Goal: Information Seeking & Learning: Learn about a topic

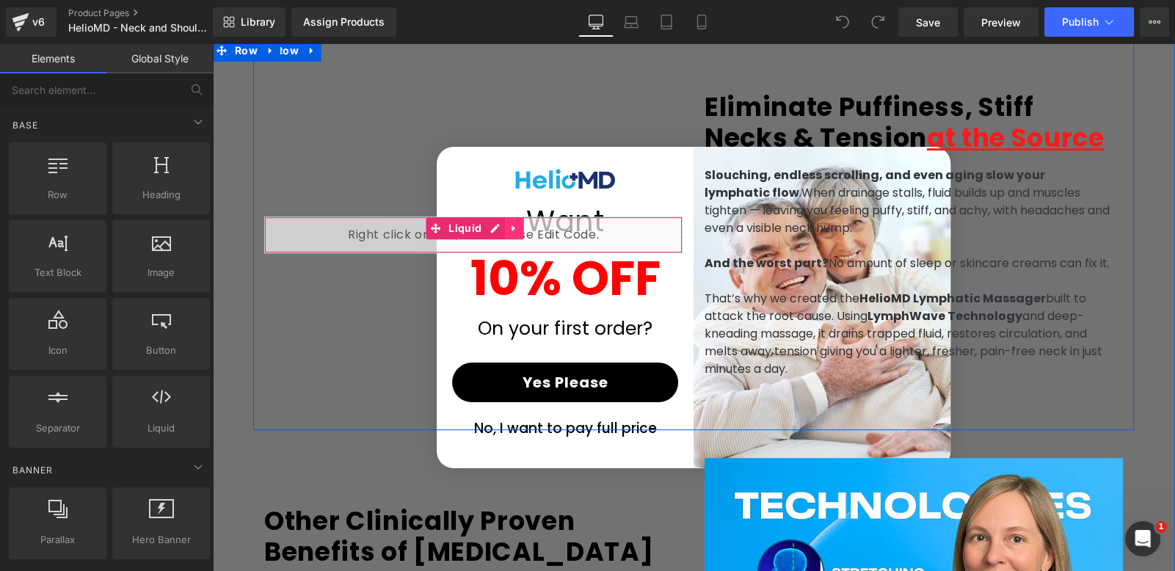
scroll to position [0, 1541]
click at [504, 227] on link at bounding box center [513, 228] width 19 height 22
click at [537, 230] on icon at bounding box center [542, 227] width 10 height 11
click at [492, 227] on div "Liquid" at bounding box center [473, 234] width 418 height 37
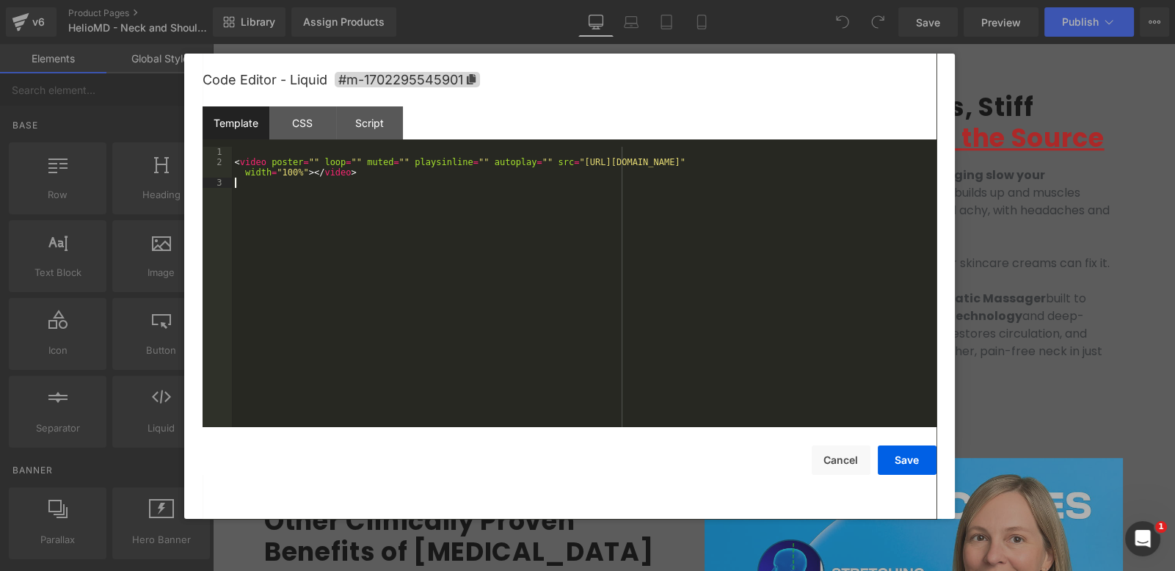
click at [470, 201] on div "< video poster = "" loop = "" muted = "" playsinline = "" autoplay = "" src = "…" at bounding box center [584, 298] width 704 height 302
click at [450, 187] on div "< video poster = "" loop = "" muted = "" playsinline = "" autoplay = "" src = "…" at bounding box center [584, 298] width 704 height 302
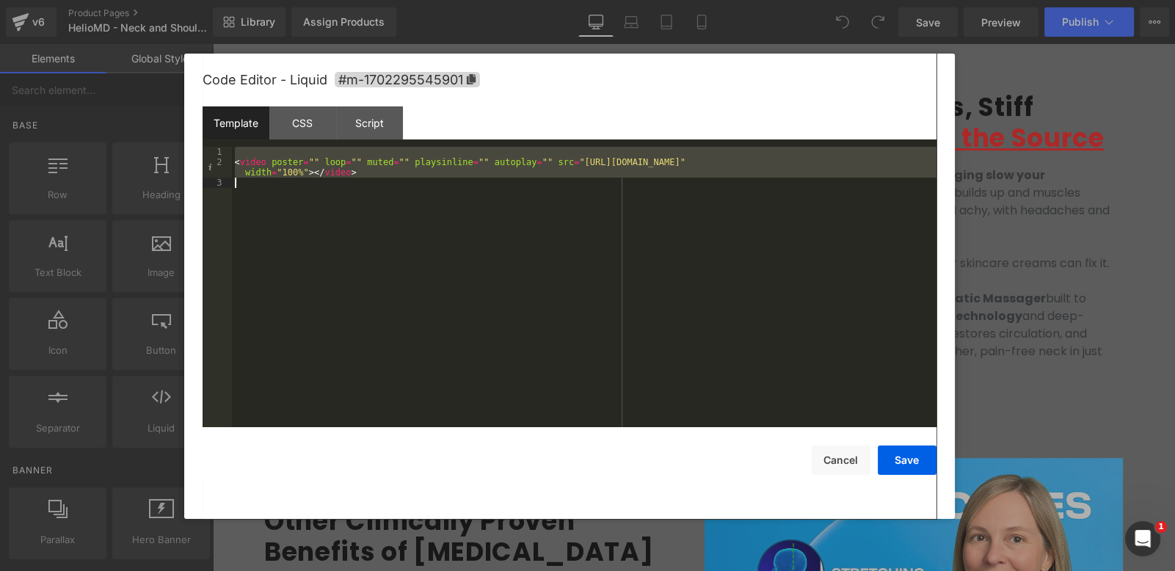
scroll to position [0, 0]
click at [840, 178] on div "< video poster = "" loop = "" muted = "" playsinline = "" autoplay = "" src = "…" at bounding box center [584, 287] width 704 height 281
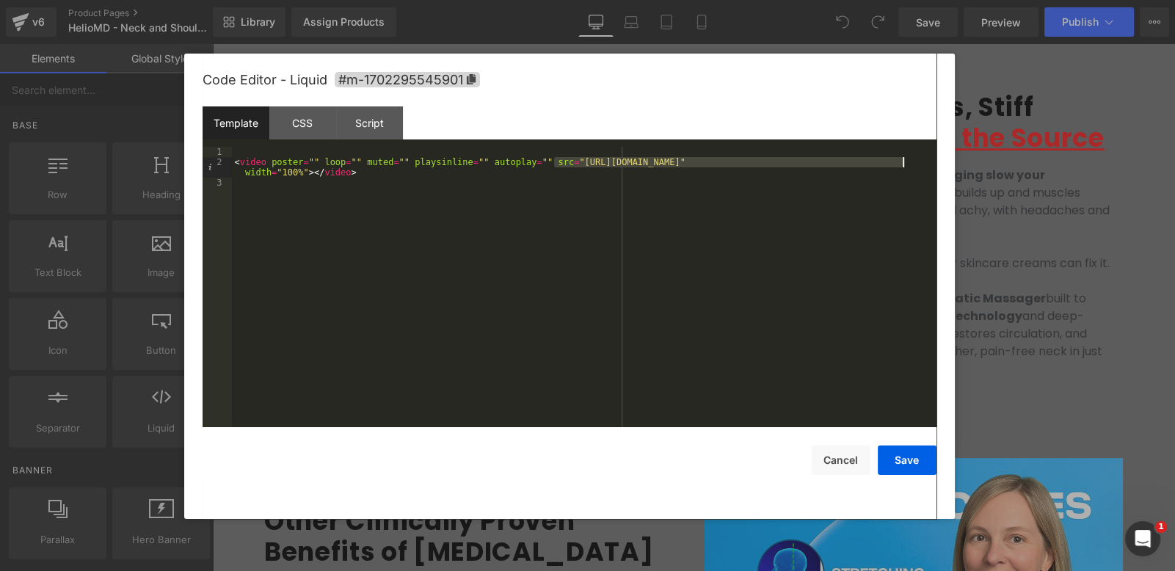
scroll to position [0, 770]
drag, startPoint x: 555, startPoint y: 164, endPoint x: 906, endPoint y: 162, distance: 351.5
click at [906, 162] on div "< video poster = "" loop = "" muted = "" playsinline = "" autoplay = "" src = "…" at bounding box center [584, 298] width 704 height 302
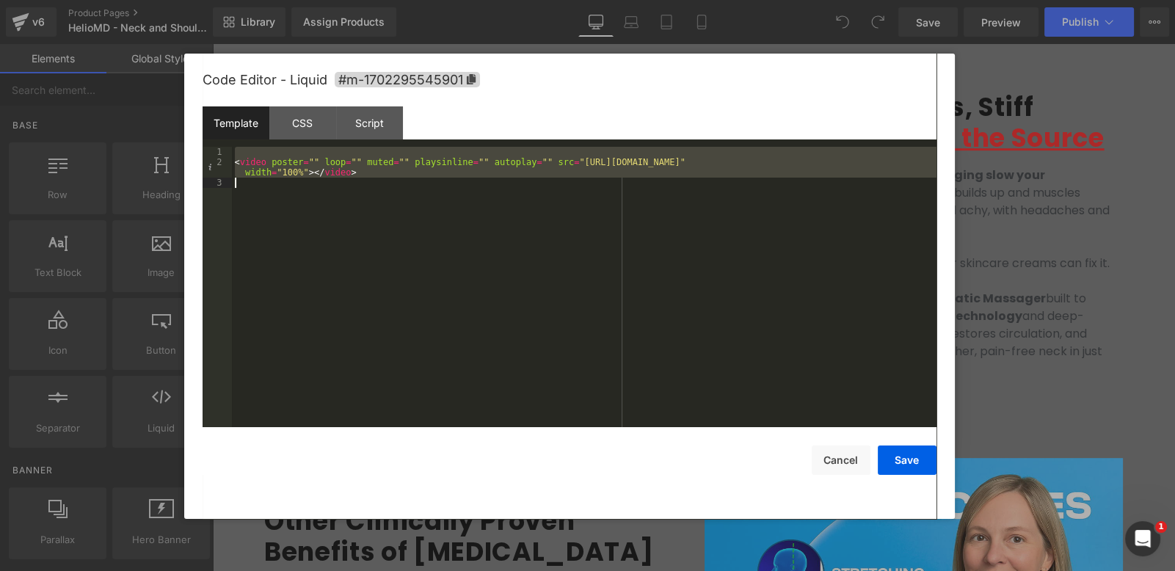
click at [1111, 150] on div at bounding box center [587, 285] width 1175 height 571
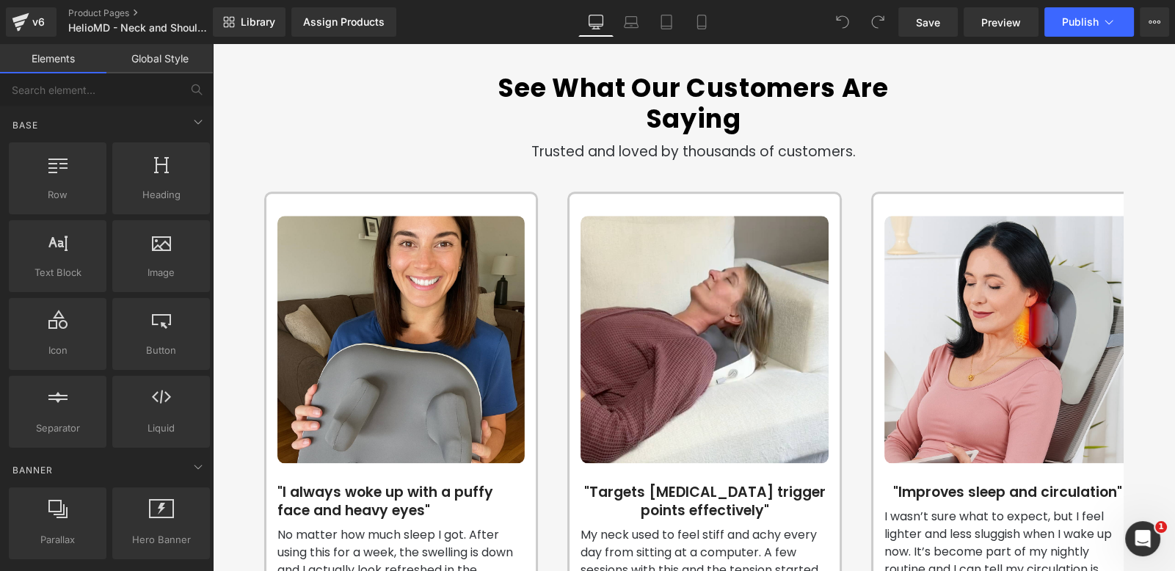
scroll to position [2157, 0]
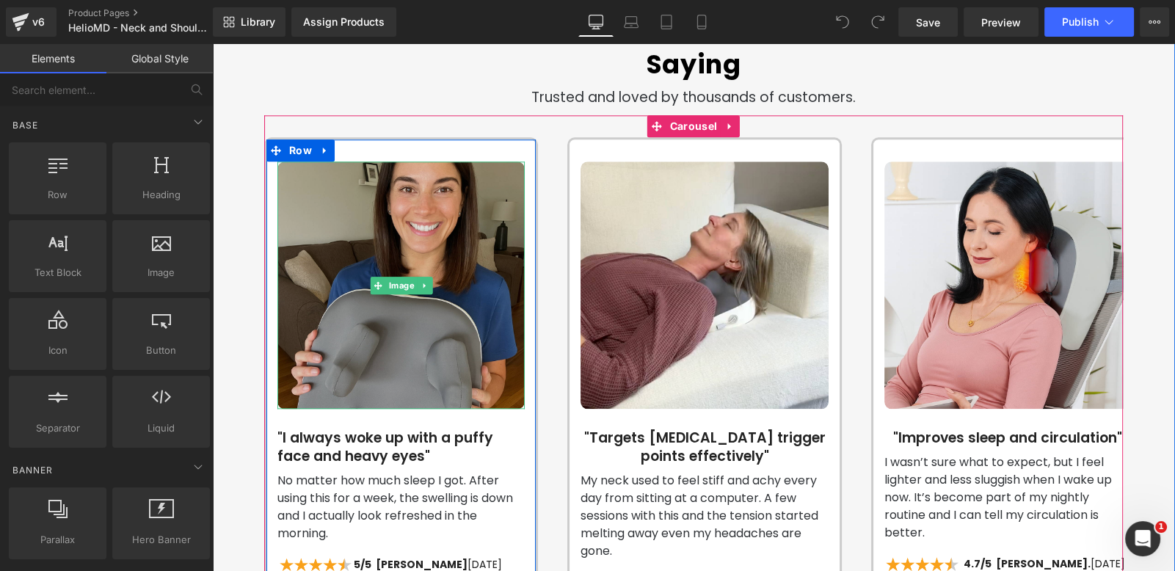
click at [310, 299] on img at bounding box center [400, 284] width 247 height 247
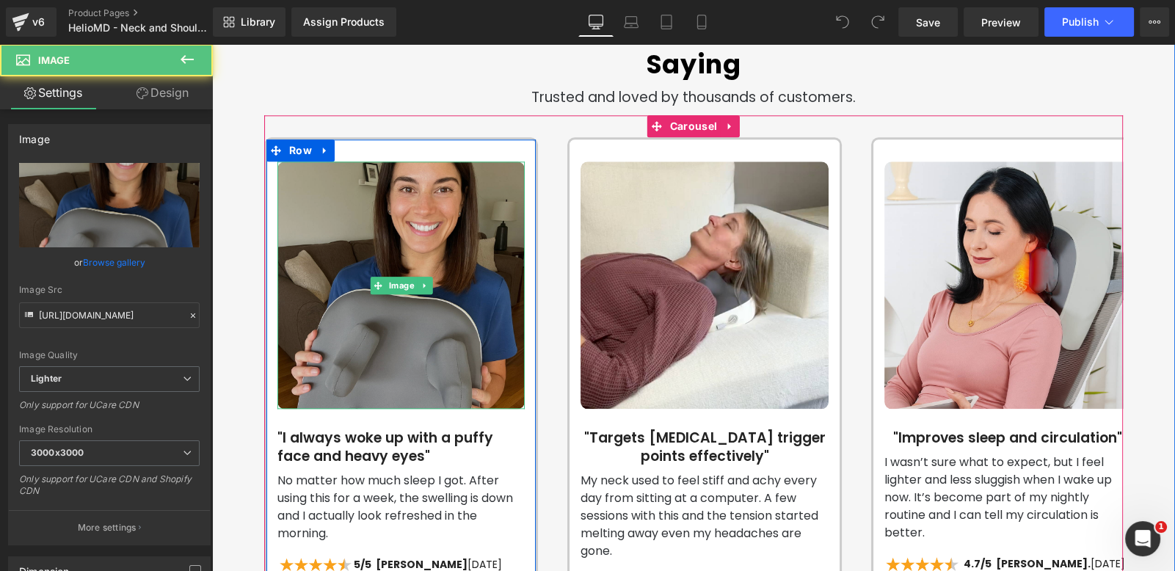
scroll to position [0, 0]
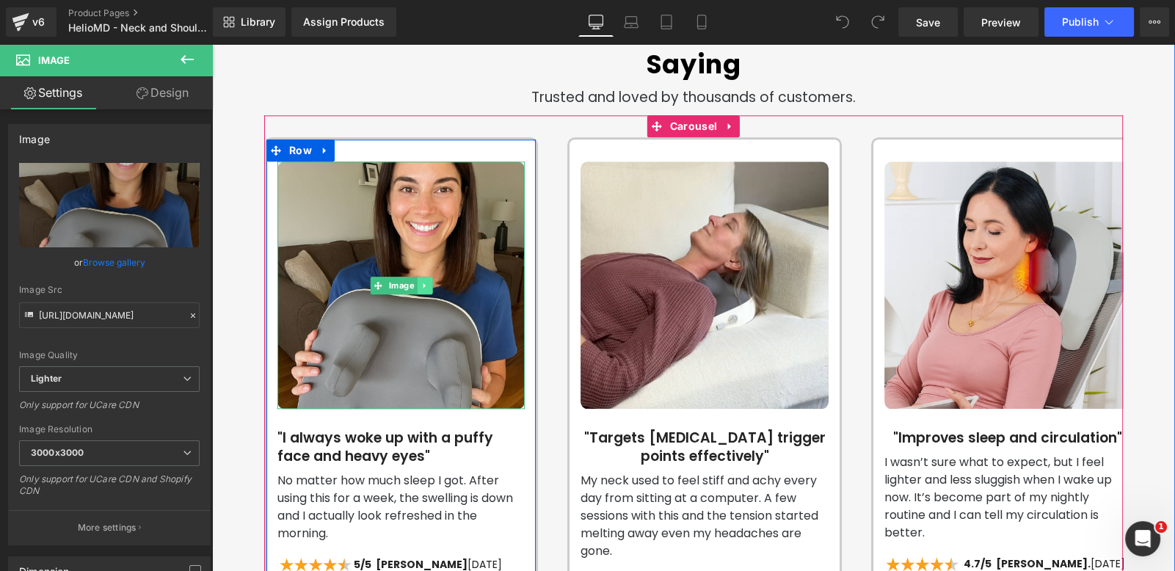
click at [423, 277] on link at bounding box center [424, 286] width 15 height 18
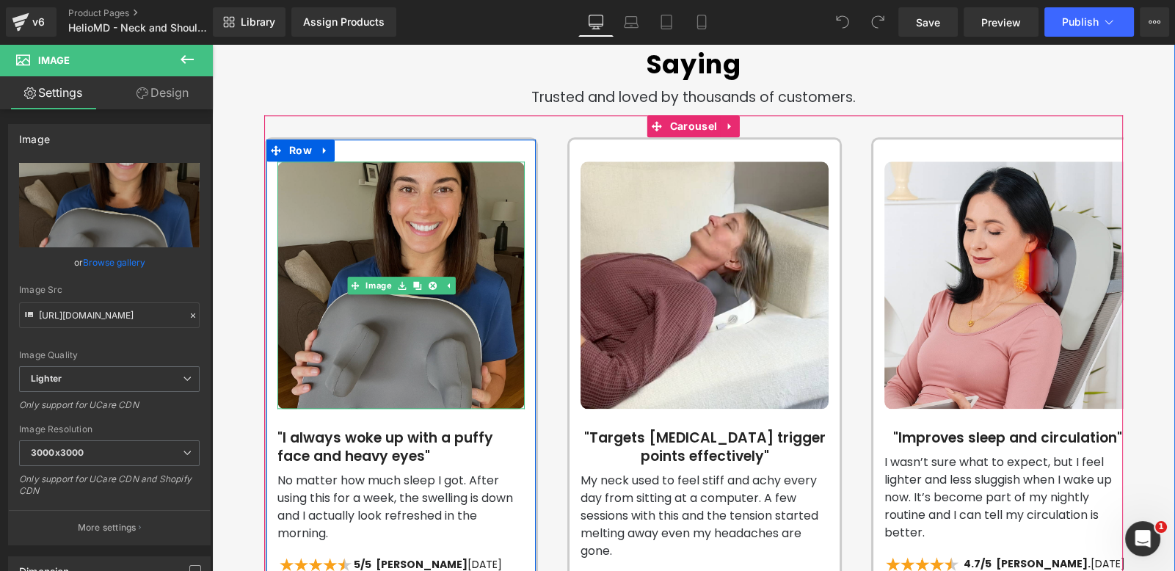
scroll to position [0, 770]
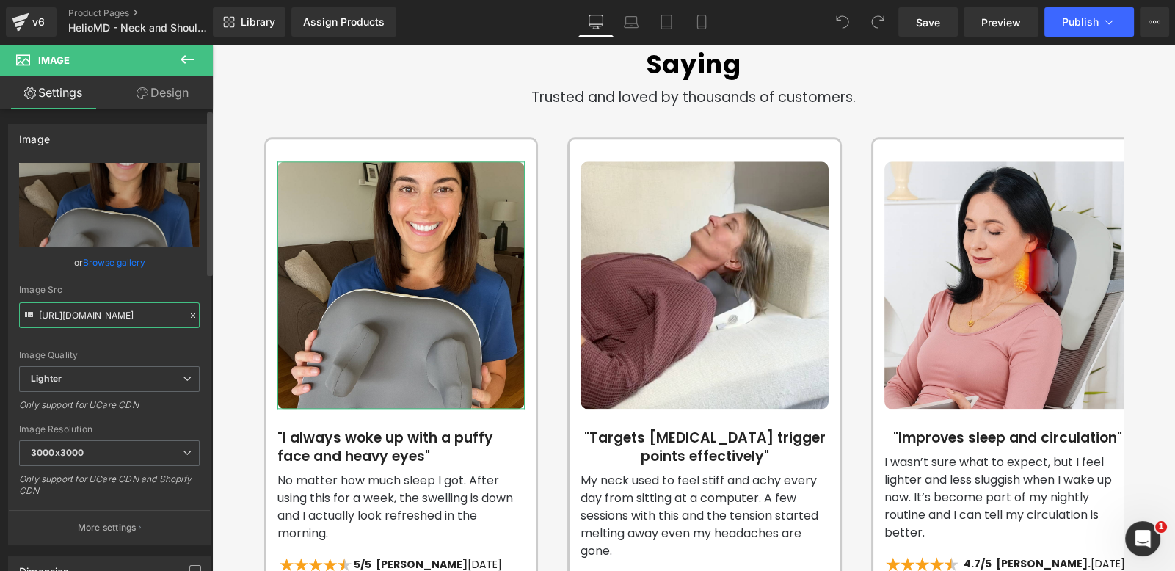
click at [117, 315] on input "[URL][DOMAIN_NAME]" at bounding box center [109, 315] width 180 height 26
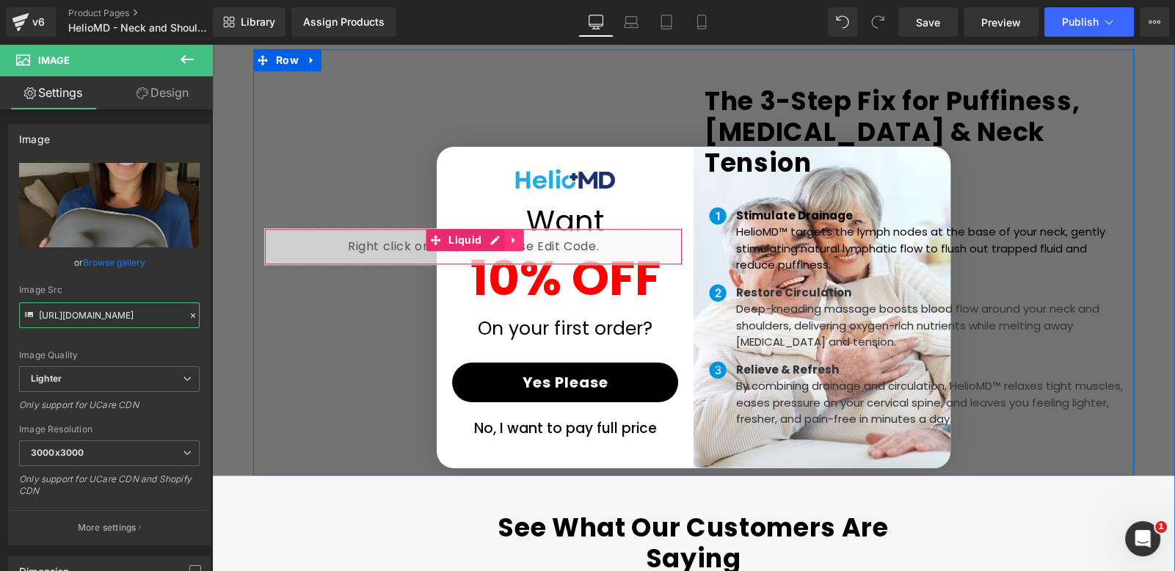
scroll to position [0, 1541]
click at [508, 236] on icon at bounding box center [513, 240] width 10 height 11
click at [462, 241] on div "Liquid" at bounding box center [473, 246] width 418 height 37
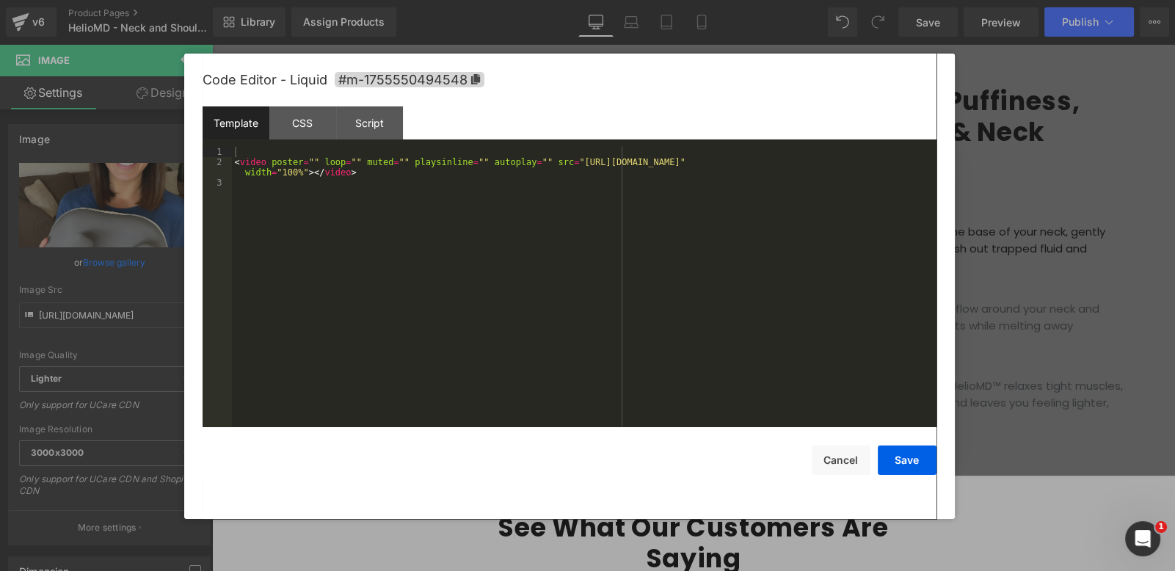
scroll to position [0, 0]
drag, startPoint x: 550, startPoint y: 163, endPoint x: 602, endPoint y: 164, distance: 52.1
click at [602, 164] on div "< video poster = "" loop = "" muted = "" playsinline = "" autoplay = "" src = "…" at bounding box center [584, 298] width 704 height 302
drag, startPoint x: 563, startPoint y: 167, endPoint x: 547, endPoint y: 164, distance: 15.8
click at [561, 167] on div "< video poster = "" loop = "" muted = "" playsinline = "" autoplay = "" src = "…" at bounding box center [584, 287] width 704 height 281
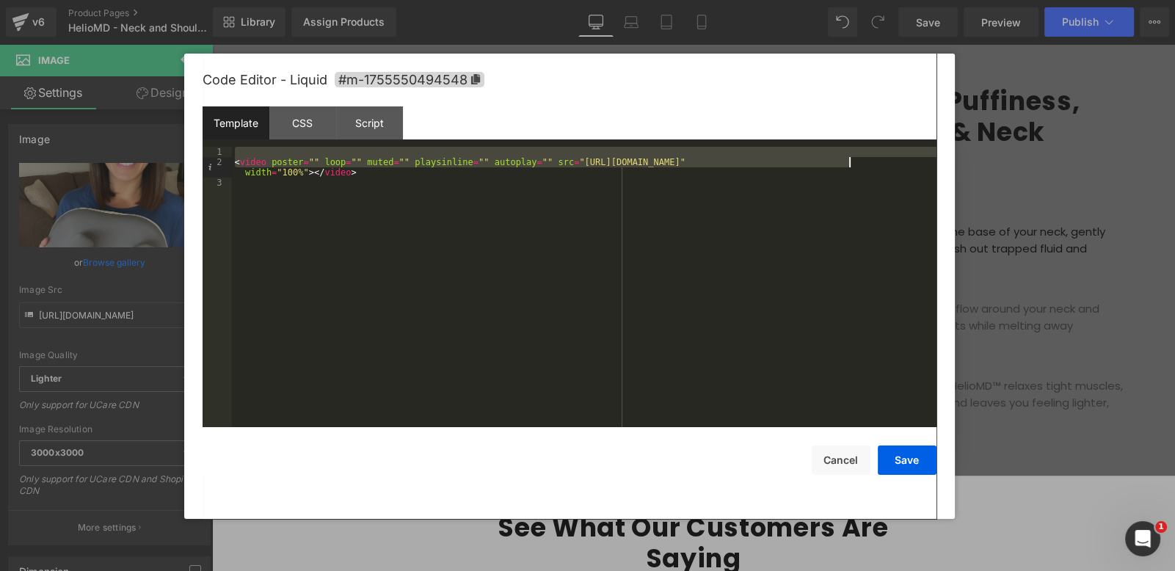
drag, startPoint x: 555, startPoint y: 157, endPoint x: 851, endPoint y: 158, distance: 296.4
click at [851, 158] on div "< video poster = "" loop = "" muted = "" playsinline = "" autoplay = "" src = "…" at bounding box center [584, 298] width 704 height 302
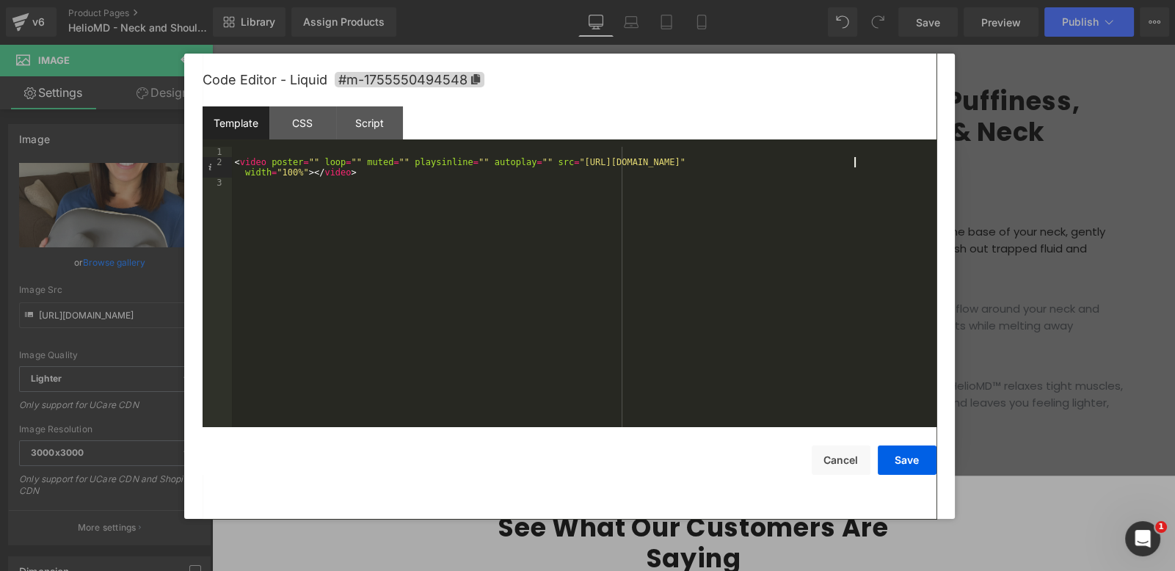
click at [854, 162] on div "< video poster = "" loop = "" muted = "" playsinline = "" autoplay = "" src = "…" at bounding box center [584, 298] width 704 height 302
drag, startPoint x: 905, startPoint y: 164, endPoint x: 556, endPoint y: 158, distance: 349.3
click at [556, 158] on div "< video poster = "" loop = "" muted = "" playsinline = "" autoplay = "" src = "…" at bounding box center [584, 298] width 704 height 302
click at [844, 464] on button "Cancel" at bounding box center [840, 459] width 59 height 29
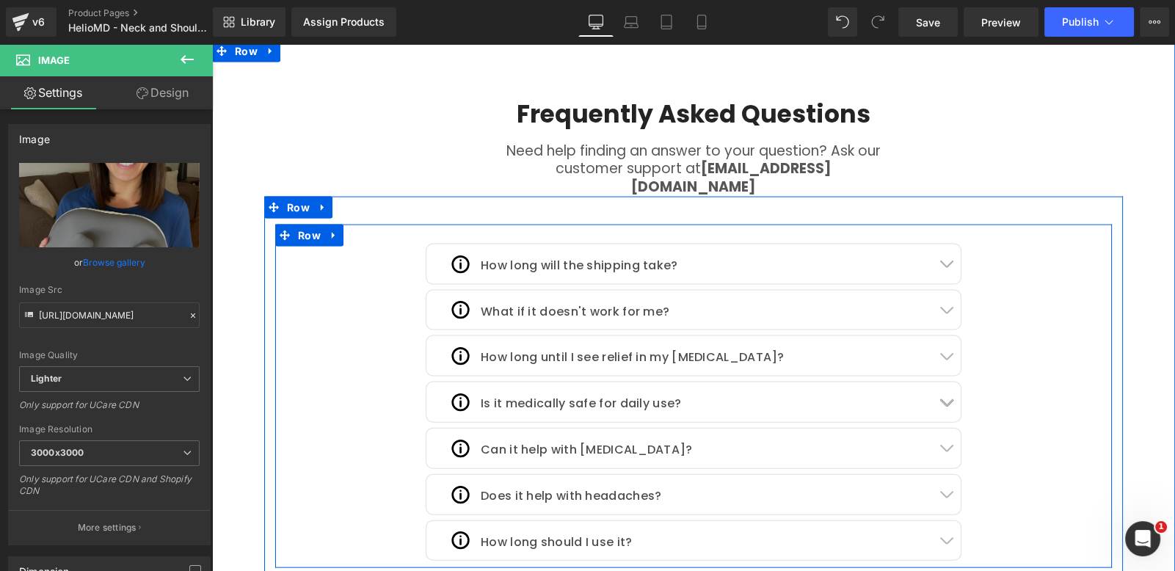
click at [937, 244] on button "button" at bounding box center [945, 264] width 29 height 40
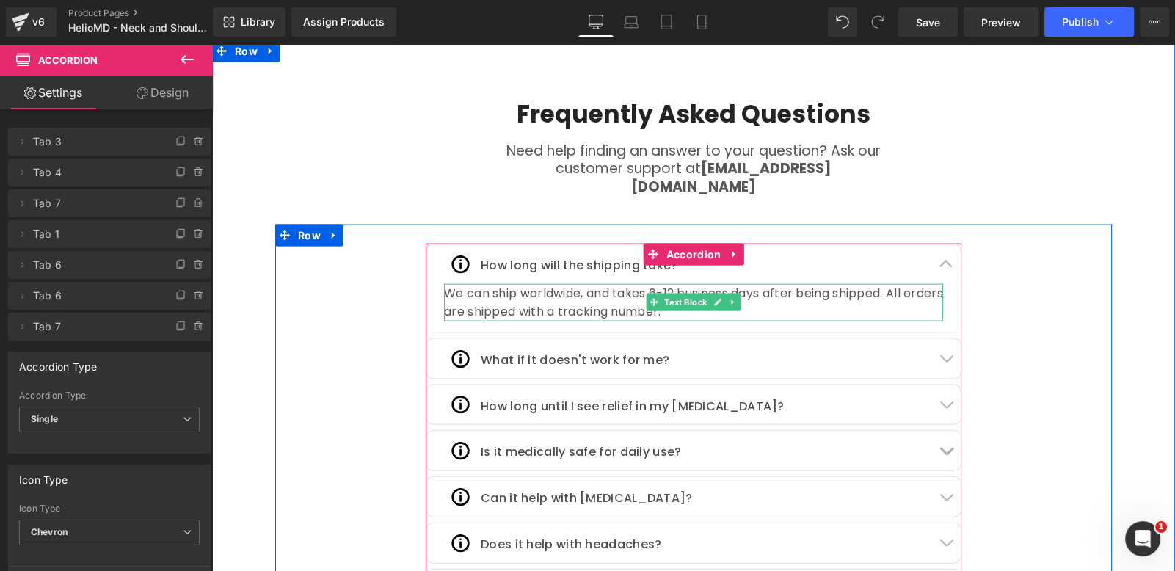
click at [513, 284] on div "We can ship worldwide, and takes 6-12 business days after being shipped. All or…" at bounding box center [693, 302] width 499 height 37
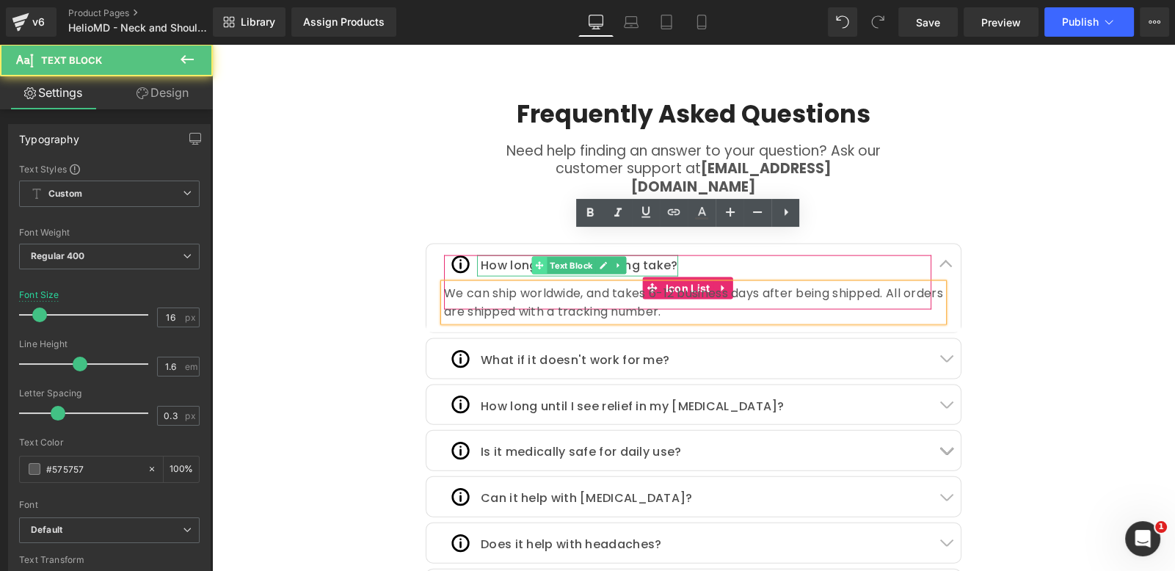
click at [535, 261] on icon at bounding box center [539, 265] width 8 height 9
click at [477, 255] on div at bounding box center [479, 265] width 4 height 21
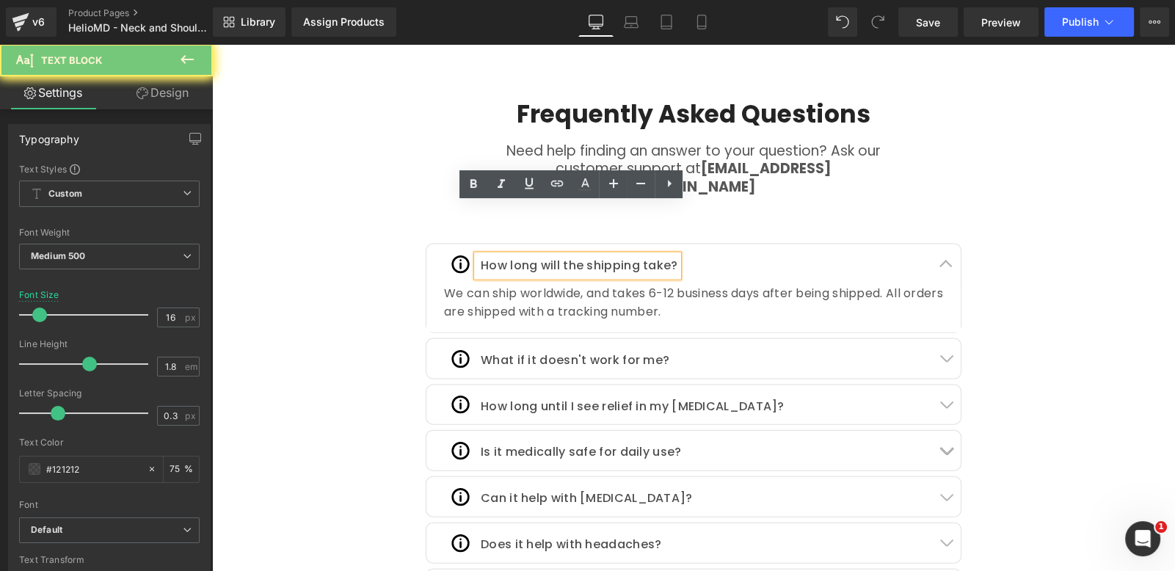
click at [491, 255] on div "How long will the shipping take?" at bounding box center [577, 265] width 201 height 21
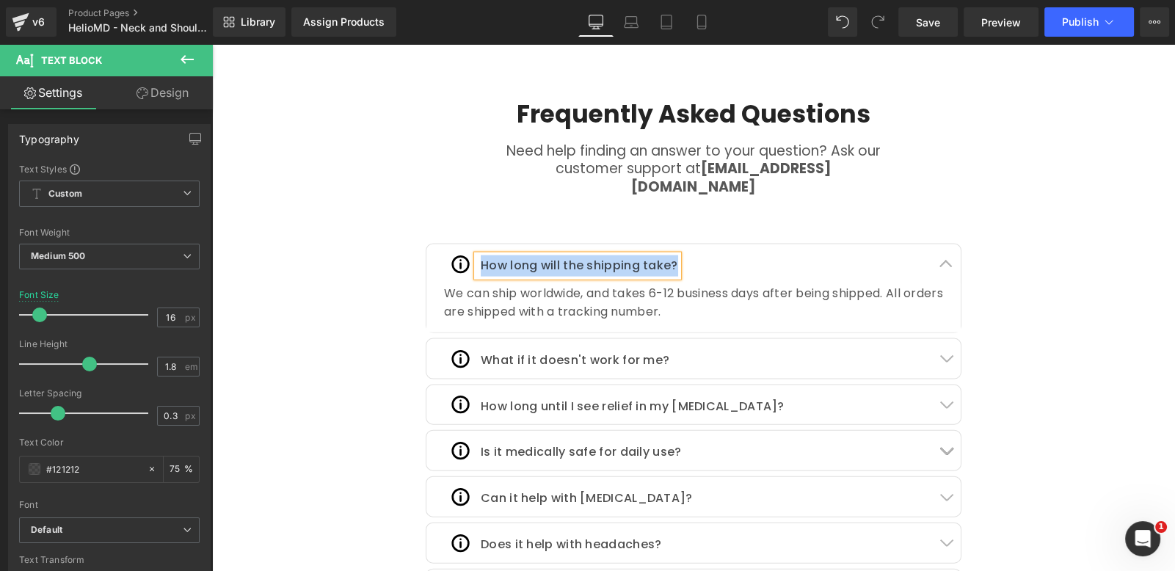
copy div "How long will the shipping take?"
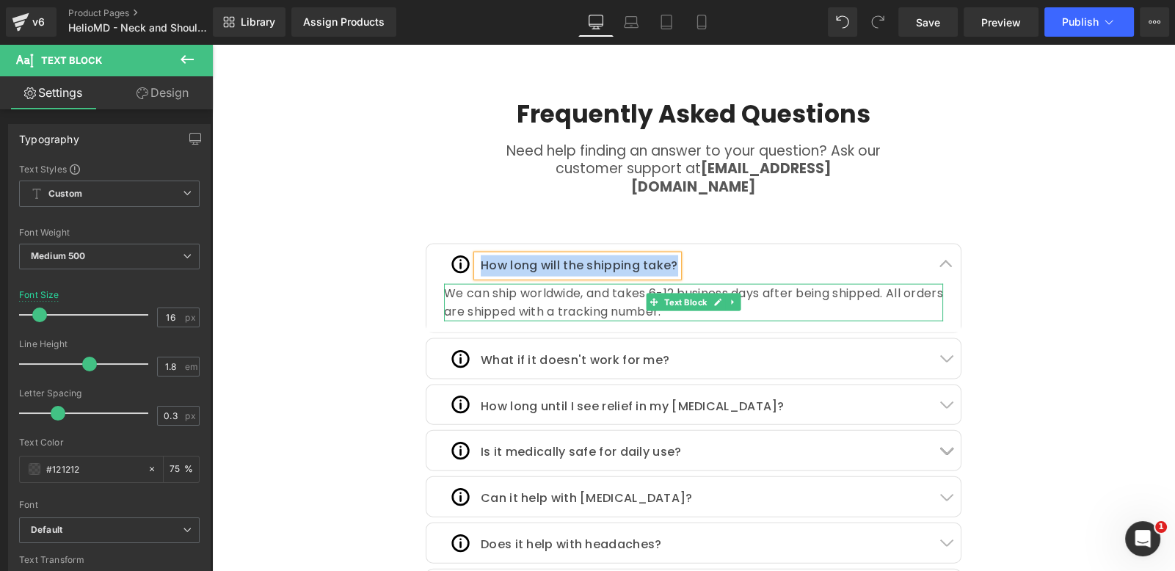
click at [459, 284] on div "We can ship worldwide, and takes 6-12 business days after being shipped. All or…" at bounding box center [693, 302] width 499 height 37
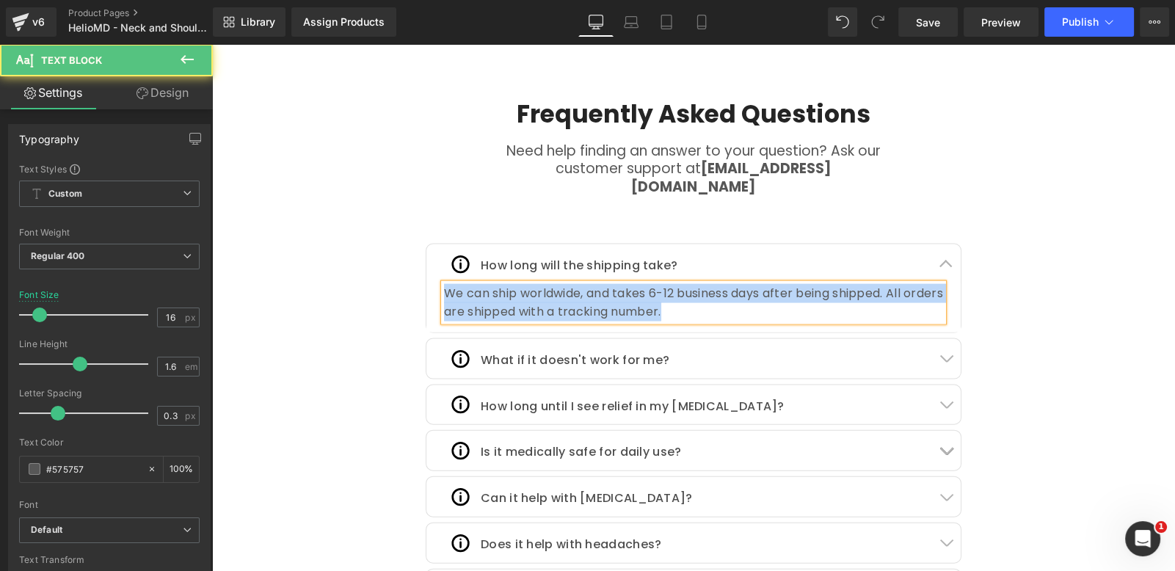
copy div "We can ship worldwide, and takes 6-12 business days after being shipped. All or…"
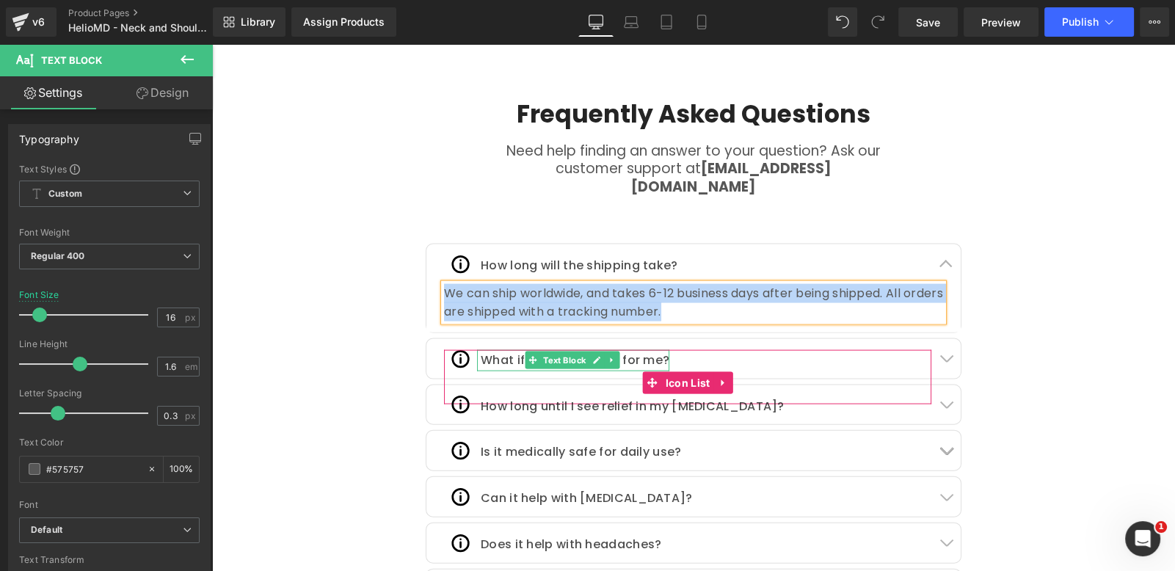
click at [632, 350] on p "What if it doesn't work for me?" at bounding box center [575, 360] width 189 height 21
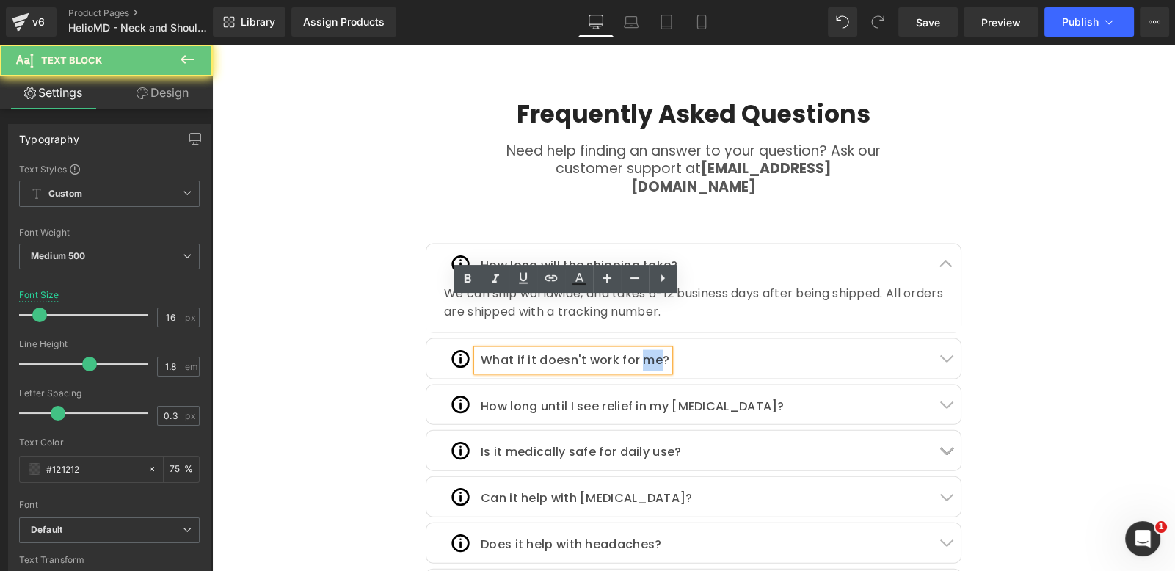
click at [632, 350] on p "What if it doesn't work for me?" at bounding box center [575, 360] width 189 height 21
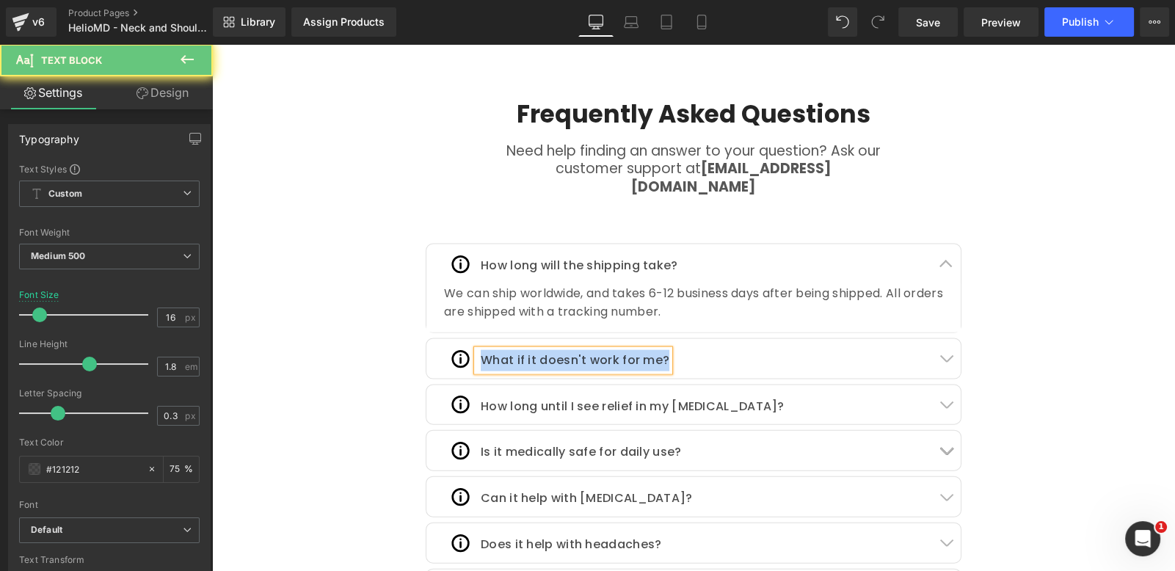
copy p "What if it doesn't work for me?"
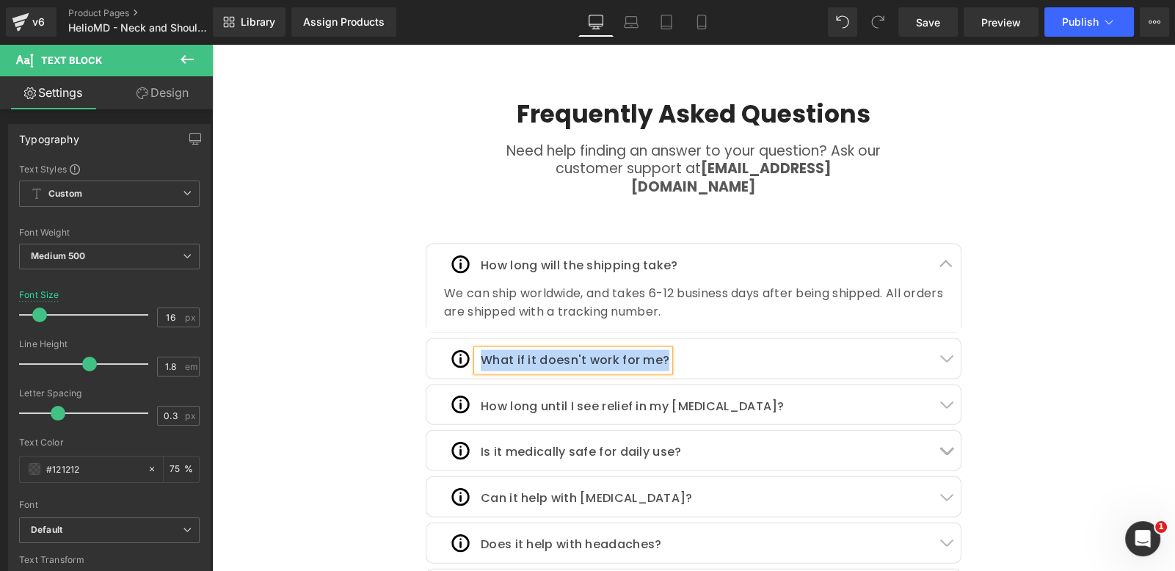
click at [939, 339] on button "button" at bounding box center [945, 359] width 29 height 40
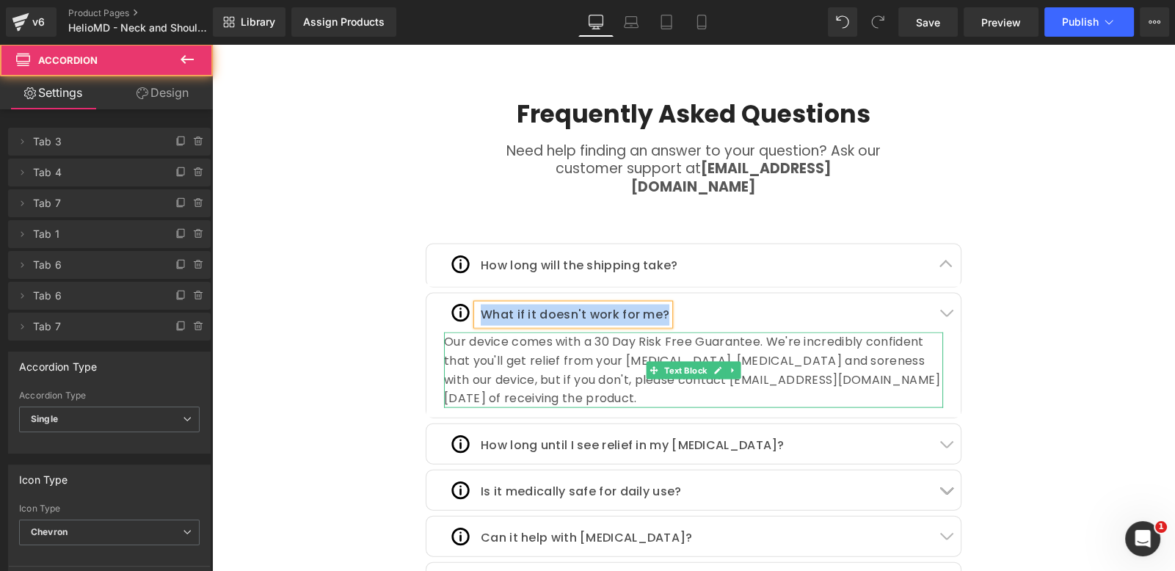
click at [477, 332] on div "Our device comes with a 30 Day Risk Free Guarantee. We're incredibly confident …" at bounding box center [693, 369] width 499 height 75
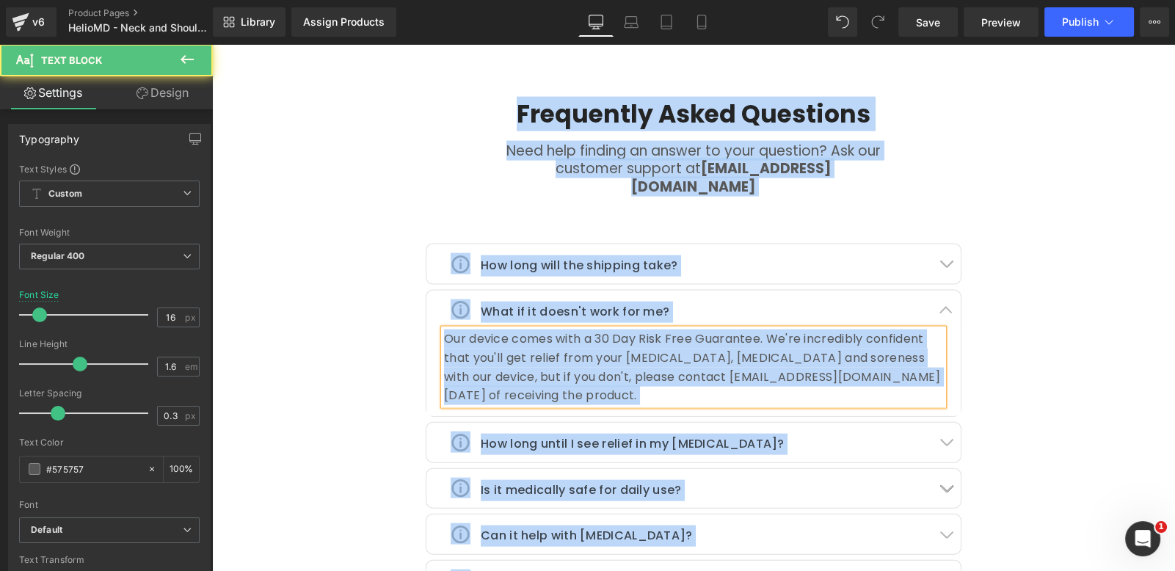
click at [588, 329] on div "Our device comes with a 30 Day Risk Free Guarantee. We're incredibly confident …" at bounding box center [693, 366] width 499 height 75
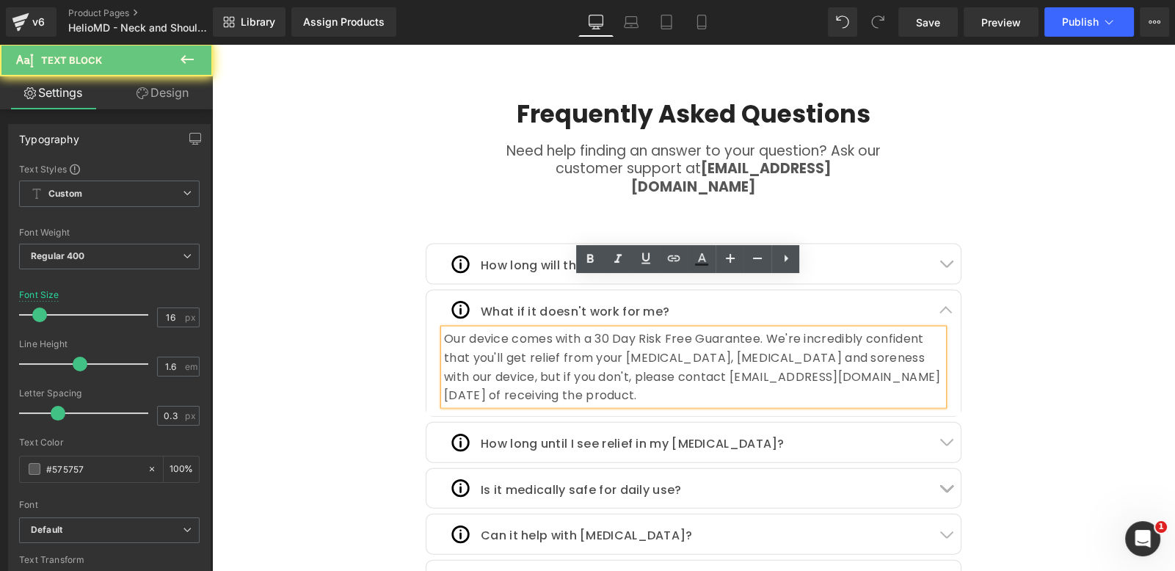
scroll to position [0, 770]
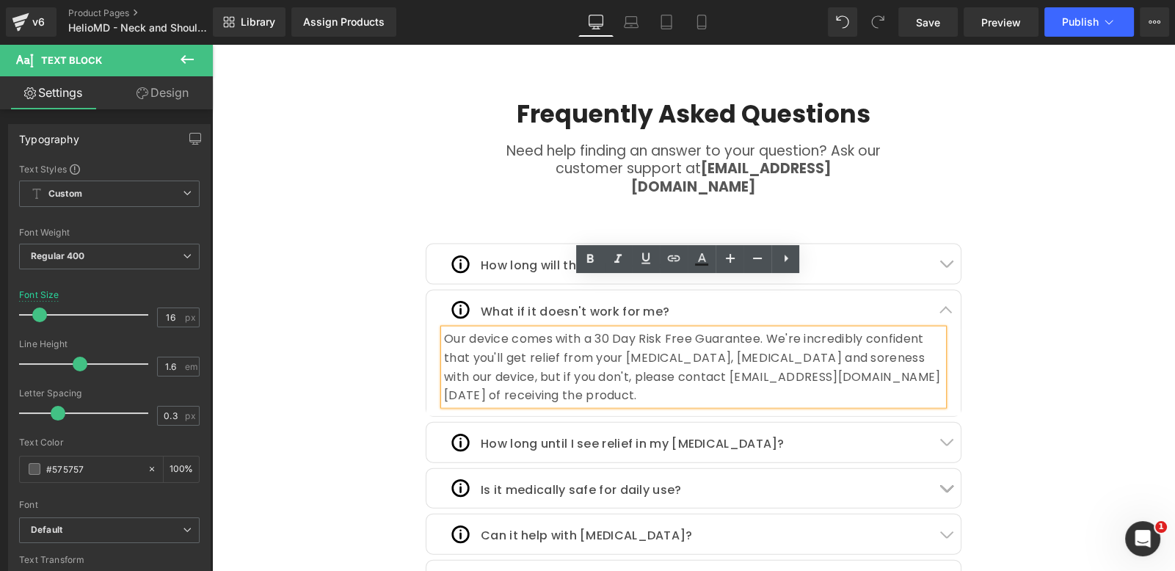
drag, startPoint x: 646, startPoint y: 337, endPoint x: 439, endPoint y: 282, distance: 214.1
click at [444, 329] on div "Our device comes with a 30 Day Risk Free Guarantee. We're incredibly confident …" at bounding box center [693, 366] width 499 height 75
copy div "Our device comes with a 30 Day Risk Free Guarantee. We're incredibly confident …"
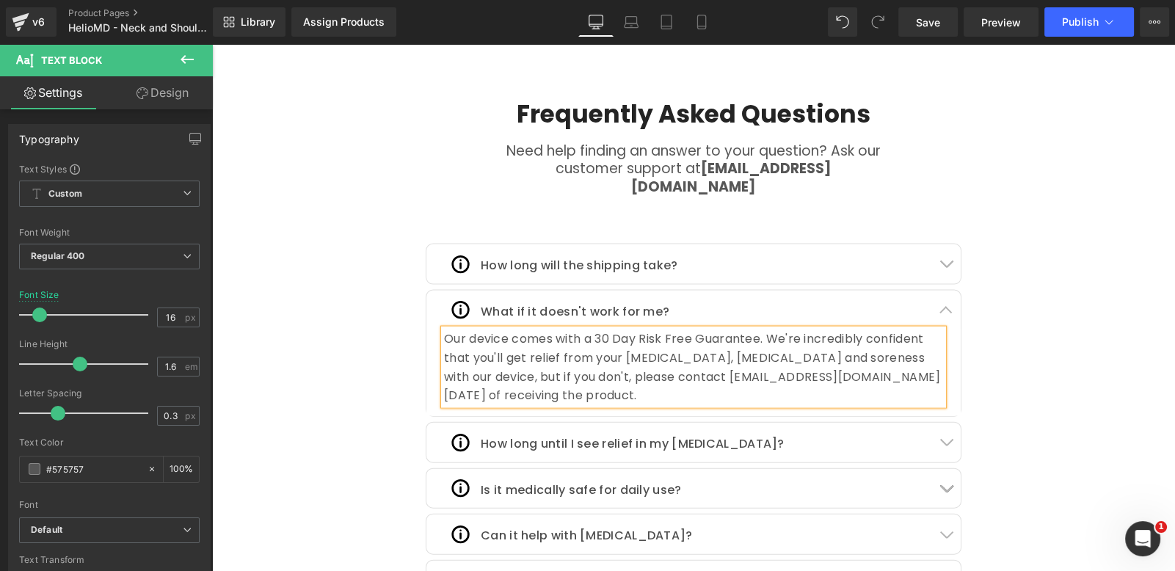
scroll to position [0, 1541]
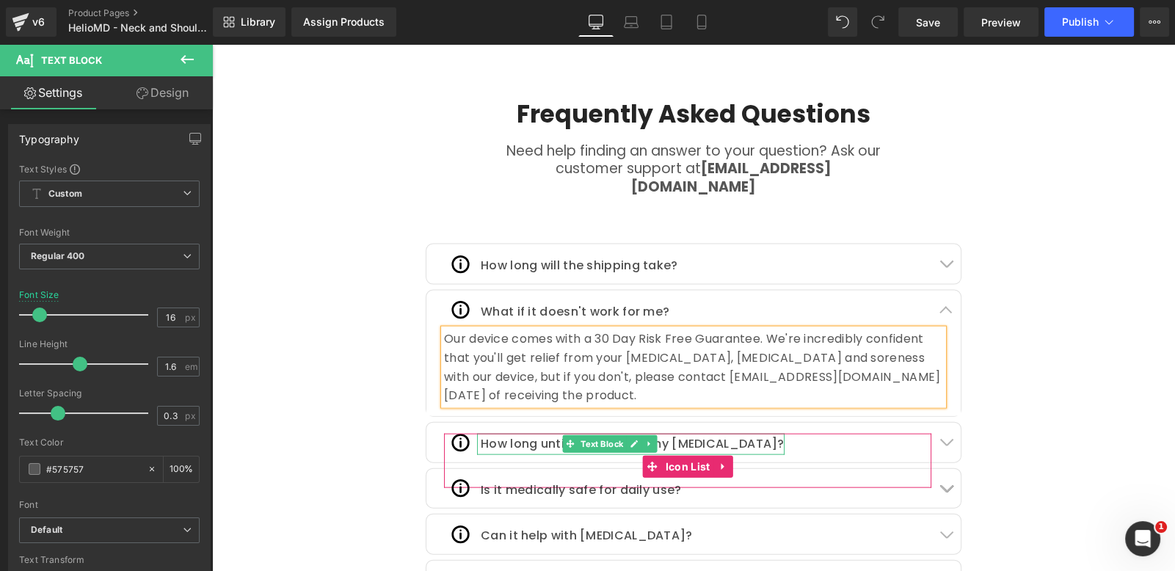
click at [608, 436] on span "Text Block" at bounding box center [602, 445] width 48 height 18
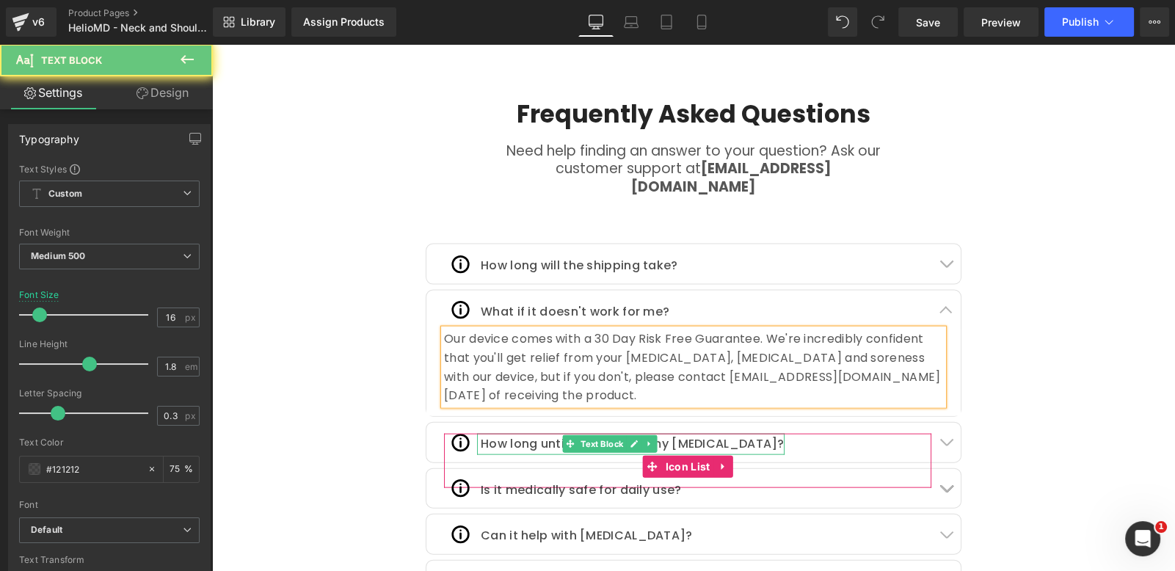
click at [512, 434] on div "How long until I see relief in my [MEDICAL_DATA]?" at bounding box center [630, 444] width 307 height 21
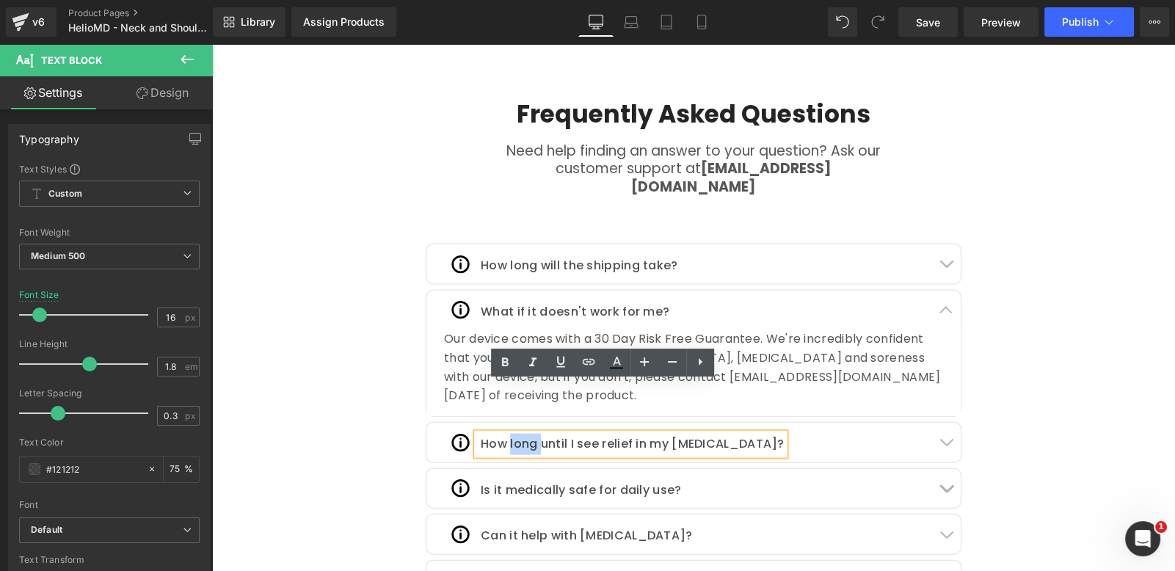
scroll to position [0, 0]
click at [512, 434] on div "How long until I see relief in my [MEDICAL_DATA]?" at bounding box center [630, 444] width 307 height 21
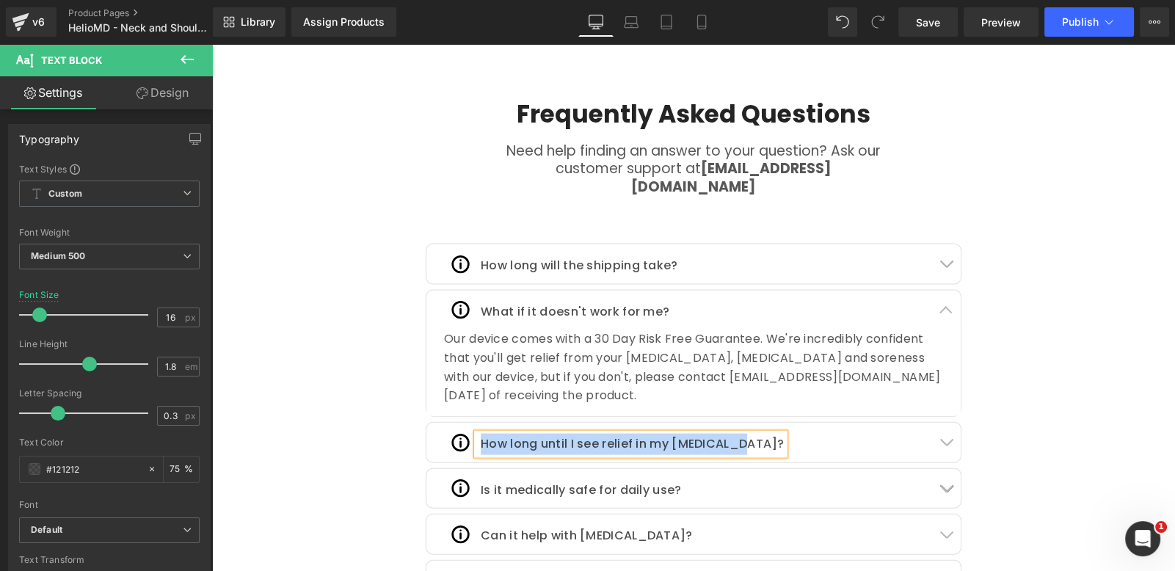
copy div "How long until I see relief in my [MEDICAL_DATA]?"
click at [941, 423] on button "button" at bounding box center [945, 443] width 29 height 40
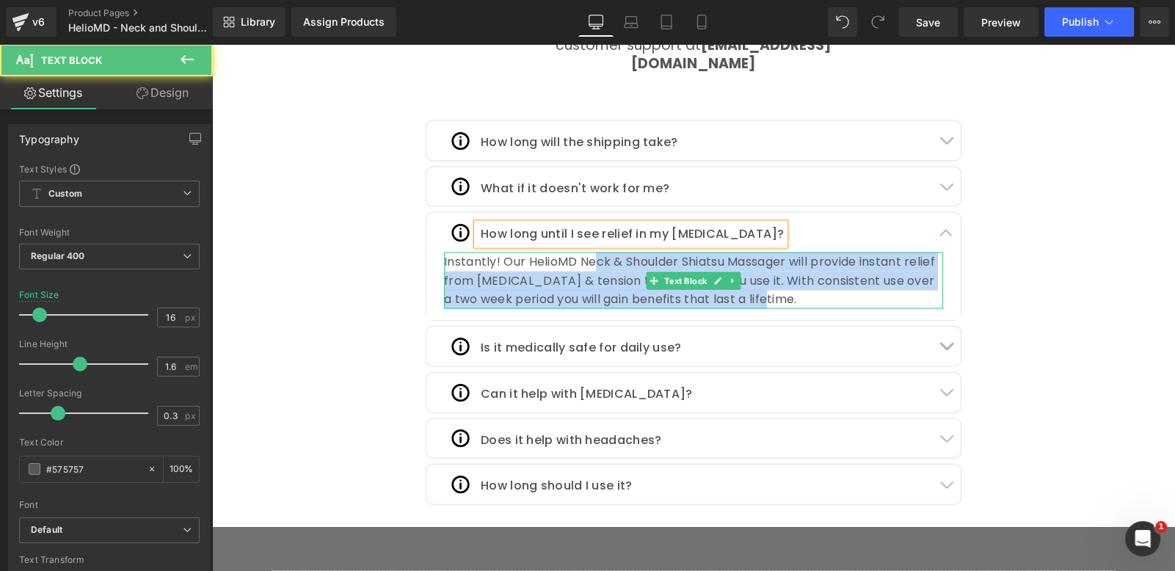
scroll to position [0, 770]
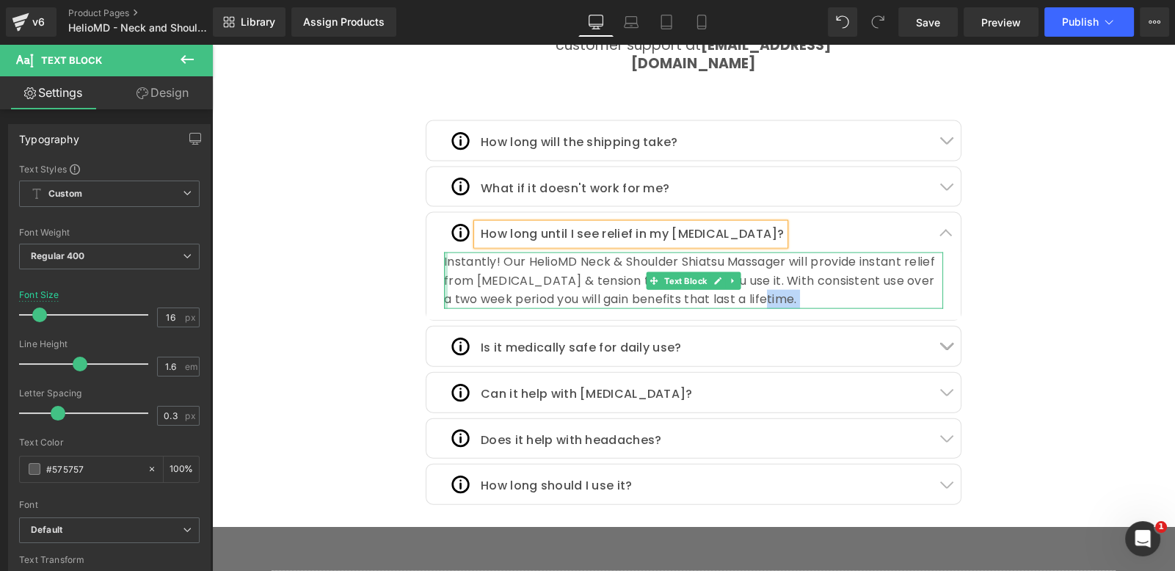
drag, startPoint x: 770, startPoint y: 241, endPoint x: 437, endPoint y: 207, distance: 334.9
click at [444, 252] on div "Instantly! Our HelioMD Neck & Shoulder Shiatsu Massager will provide instant re…" at bounding box center [693, 280] width 499 height 56
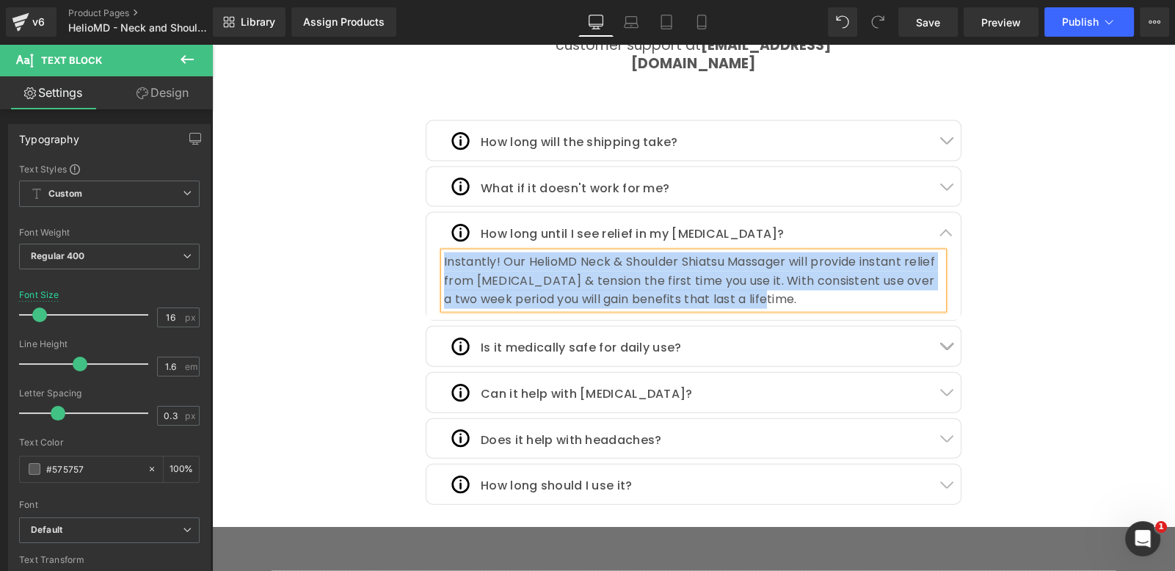
copy div "Instantly! Our HelioMD Neck & Shoulder Shiatsu Massager will provide instant re…"
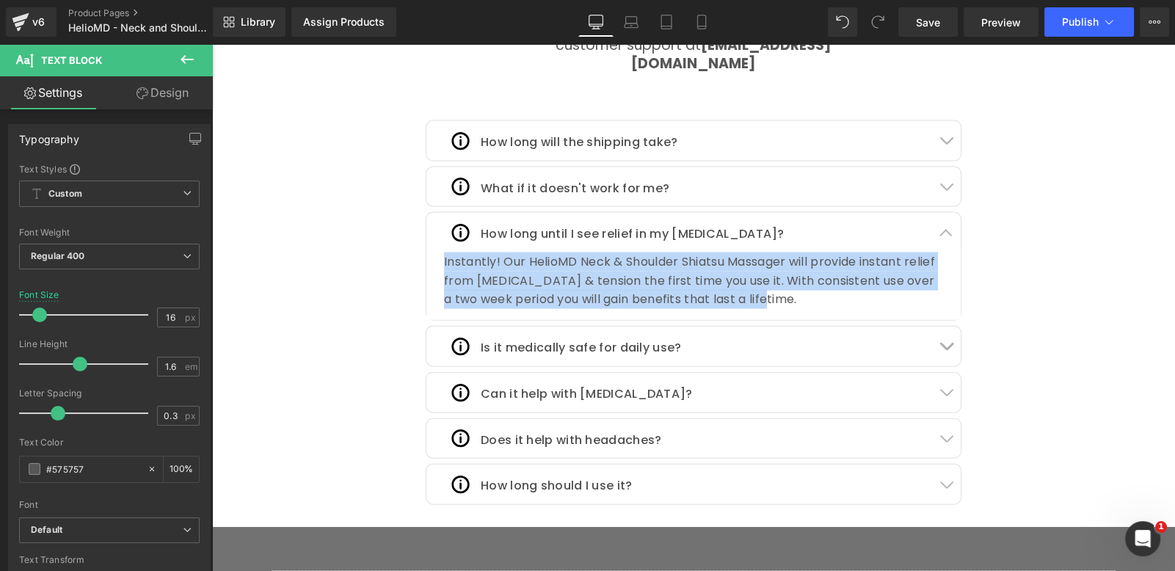
scroll to position [0, 1541]
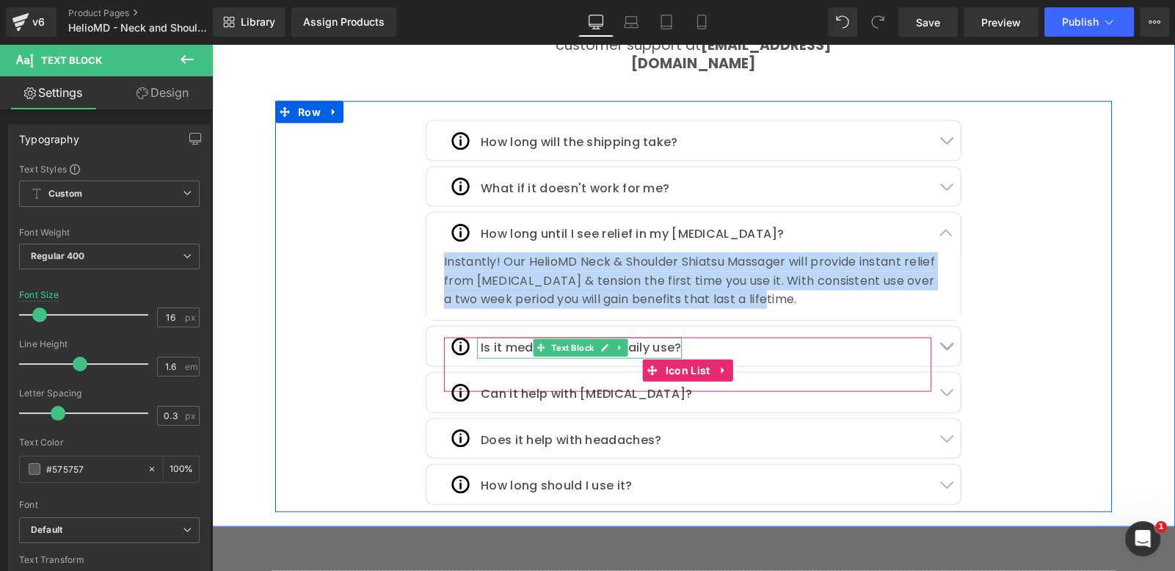
click at [507, 338] on p "Is it medically safe for daily use?" at bounding box center [581, 348] width 201 height 21
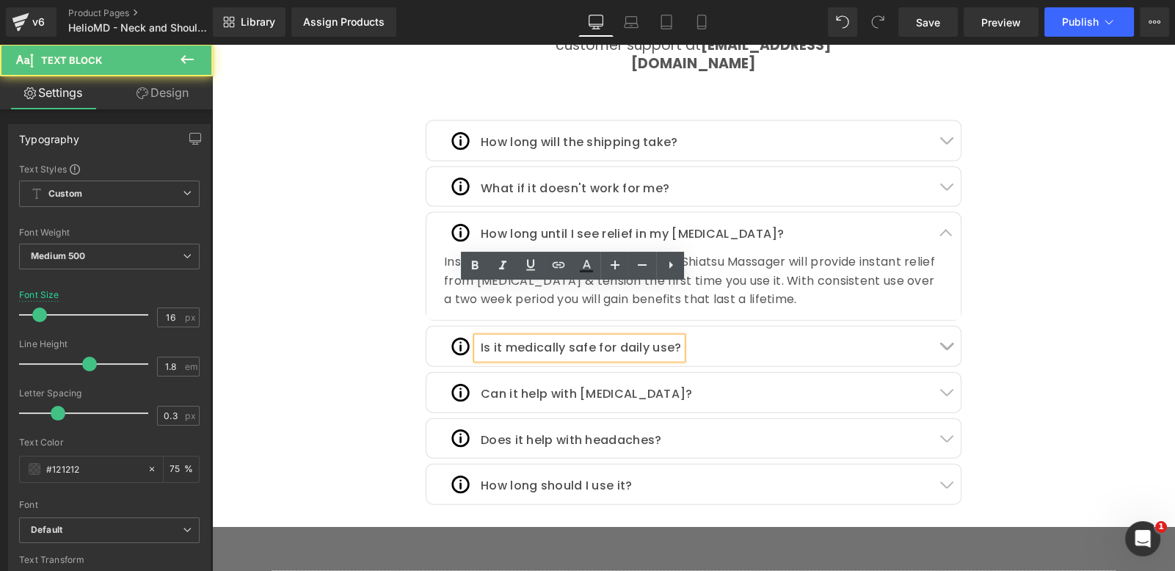
scroll to position [0, 0]
click at [508, 338] on p "Is it medically safe for daily use?" at bounding box center [581, 348] width 201 height 21
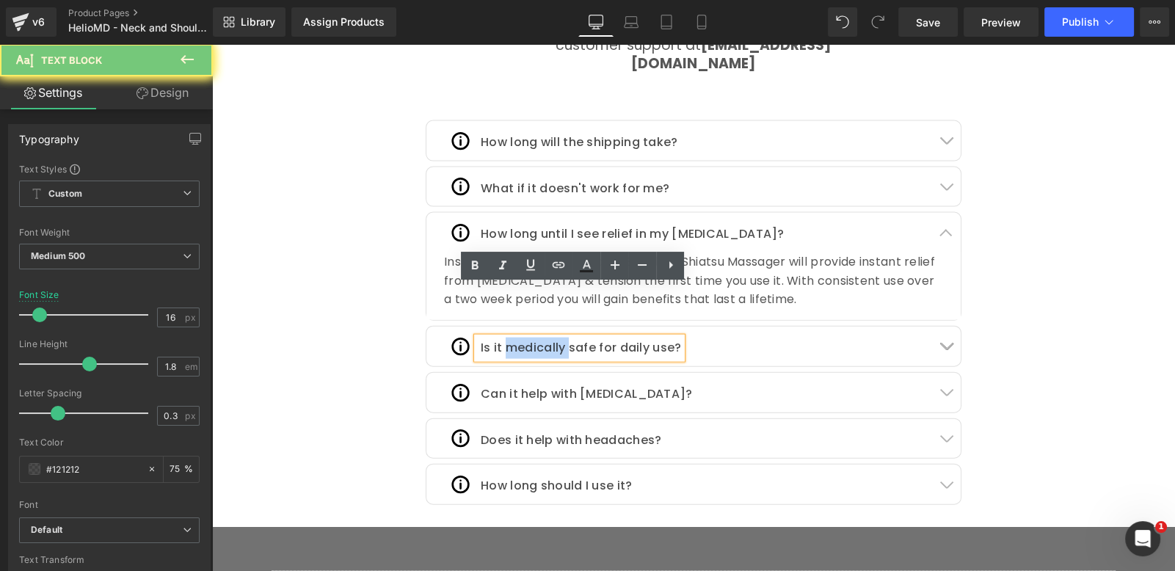
click at [508, 338] on p "Is it medically safe for daily use?" at bounding box center [581, 348] width 201 height 21
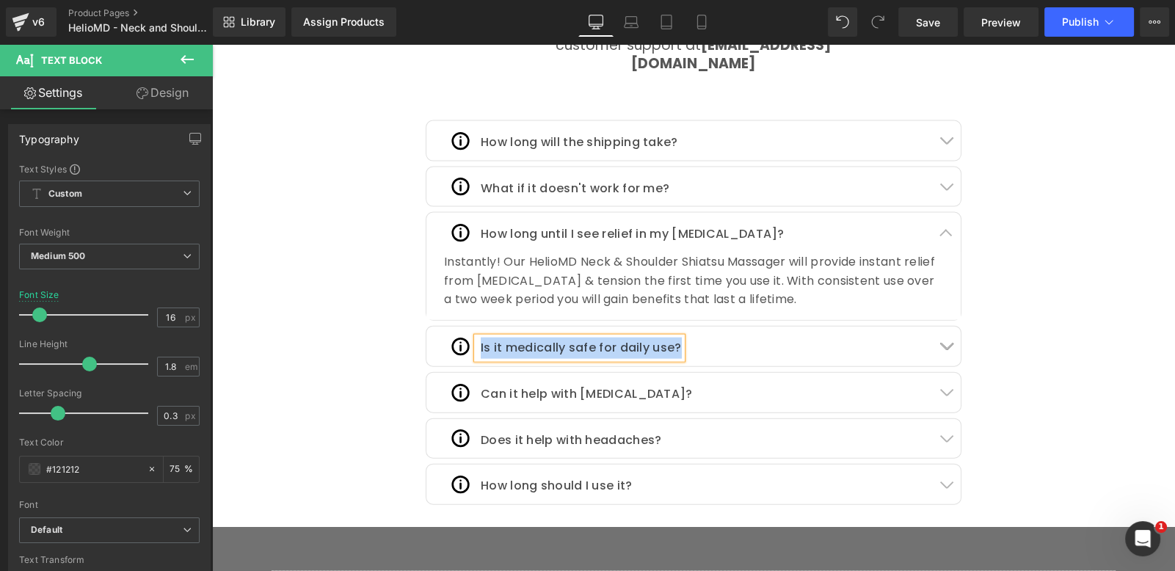
copy p "Is it medically safe for daily use?"
click at [939, 327] on button "button" at bounding box center [945, 347] width 29 height 40
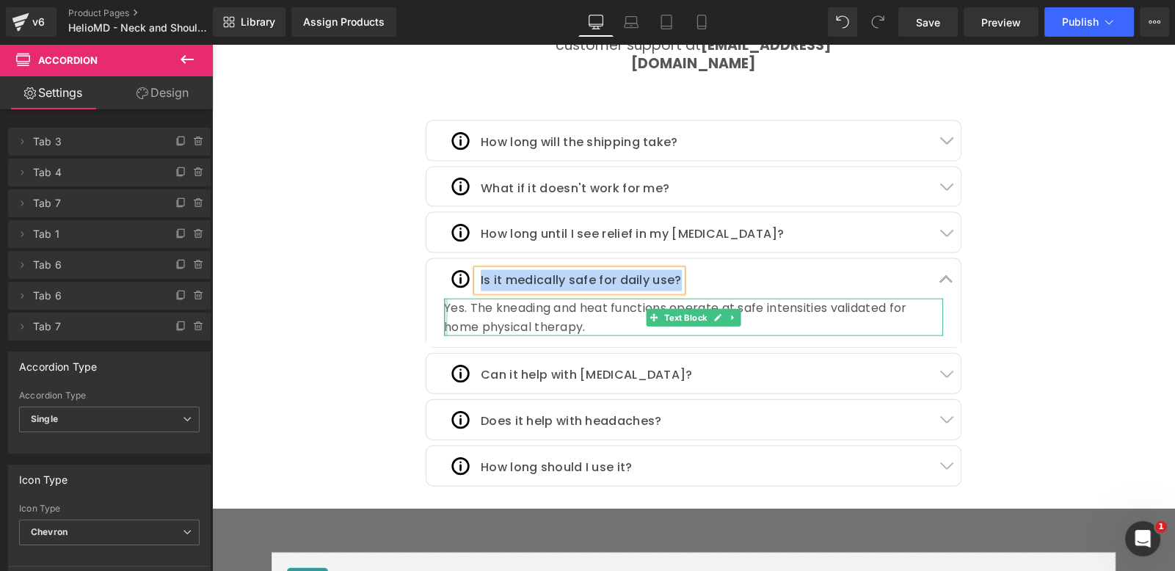
scroll to position [0, 770]
drag, startPoint x: 440, startPoint y: 256, endPoint x: 485, endPoint y: 265, distance: 45.6
click at [444, 299] on div "Yes. The kneading and heat functions operate at safe intensities validated for …" at bounding box center [693, 317] width 499 height 37
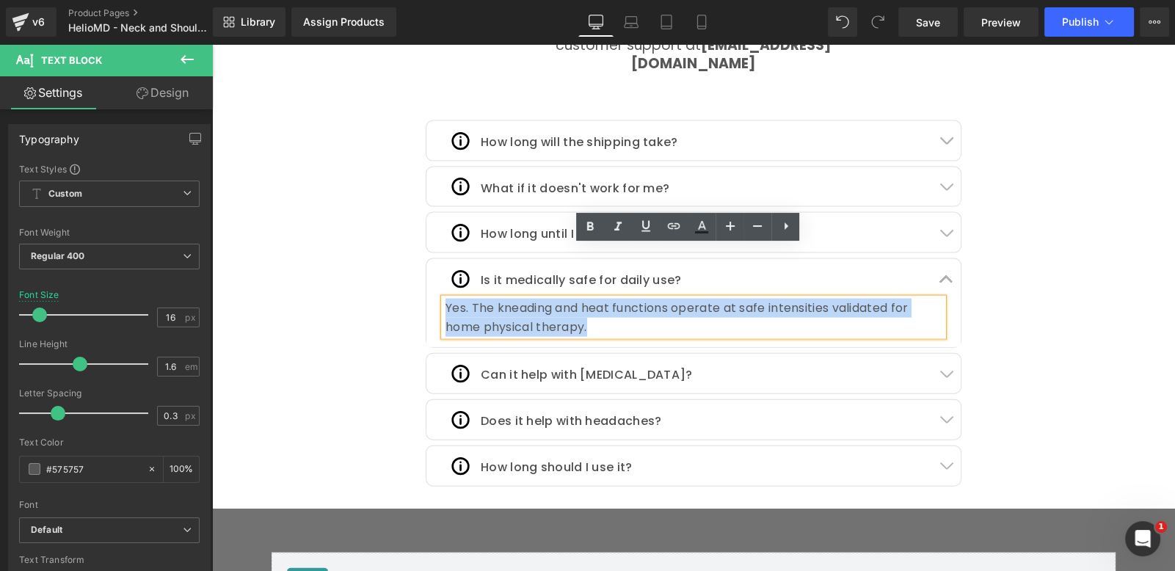
drag, startPoint x: 566, startPoint y: 267, endPoint x: 442, endPoint y: 255, distance: 124.6
click at [445, 299] on div "Yes. The kneading and heat functions operate at safe intensities validated for …" at bounding box center [693, 317] width 497 height 37
copy div "Yes. The kneading and heat functions operate at safe intensities validated for …"
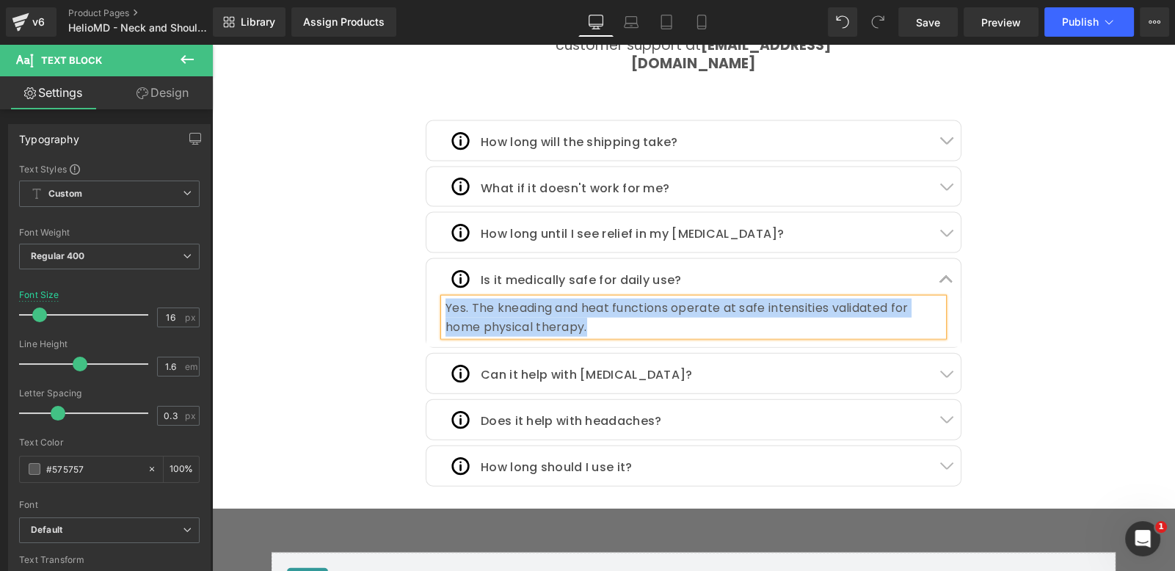
copy div "Yes. The kneading and heat functions operate at safe intensities validated for …"
click at [941, 259] on button "button" at bounding box center [945, 279] width 29 height 40
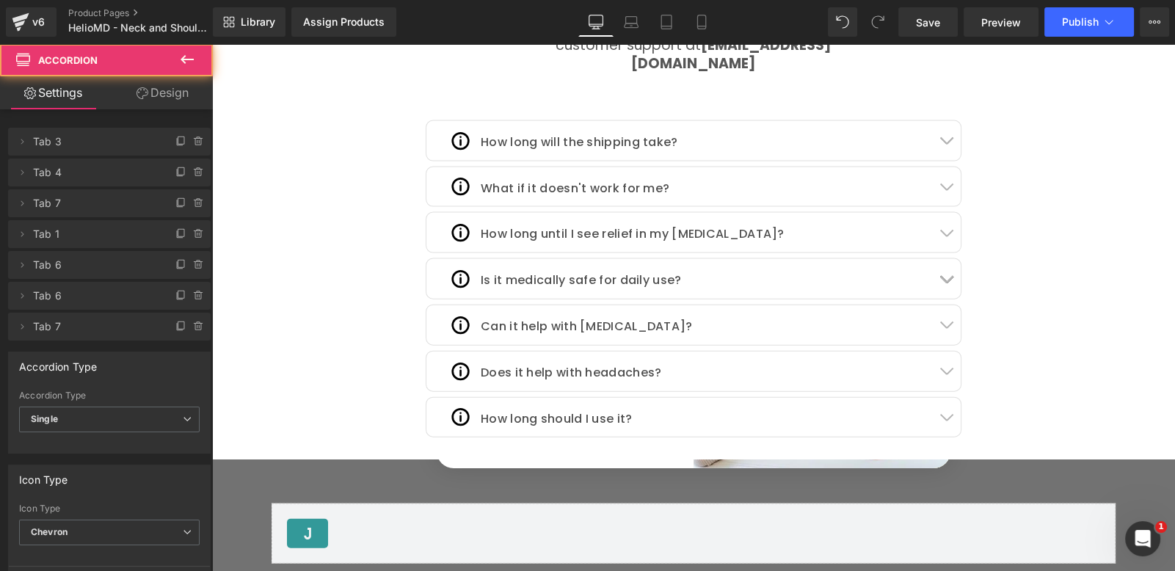
click at [946, 328] on span "button" at bounding box center [946, 328] width 0 height 0
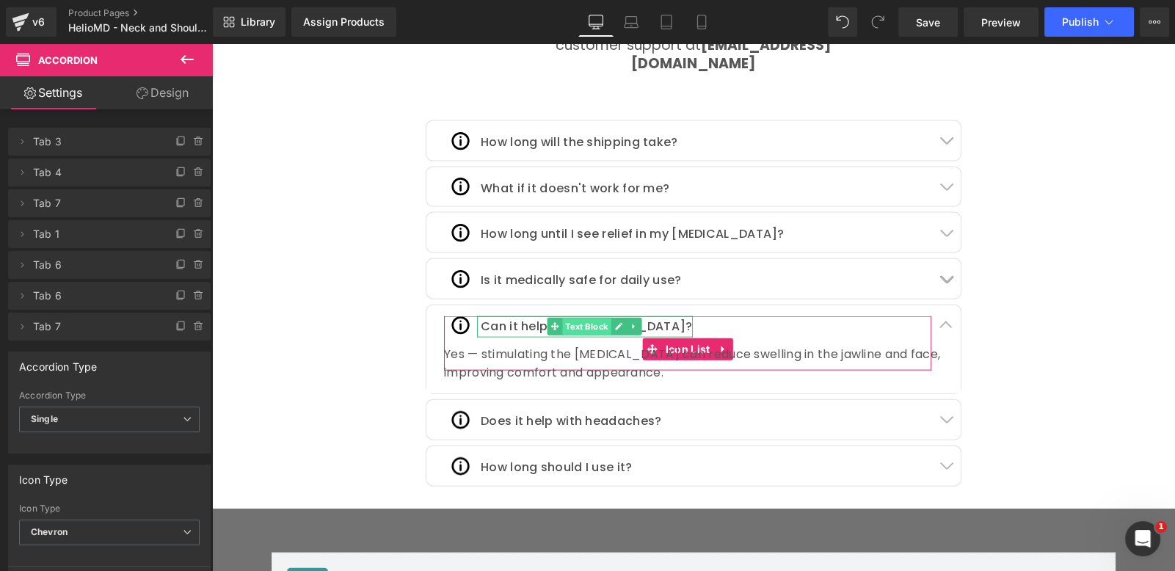
click at [590, 318] on span "Text Block" at bounding box center [586, 327] width 48 height 18
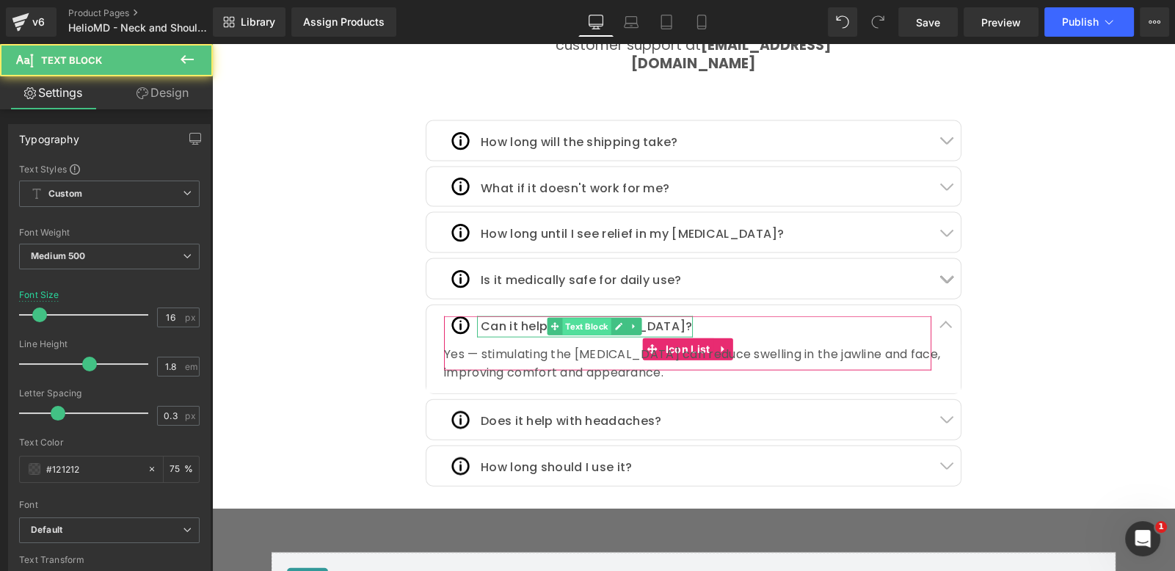
click at [590, 318] on span "Text Block" at bounding box center [586, 327] width 48 height 18
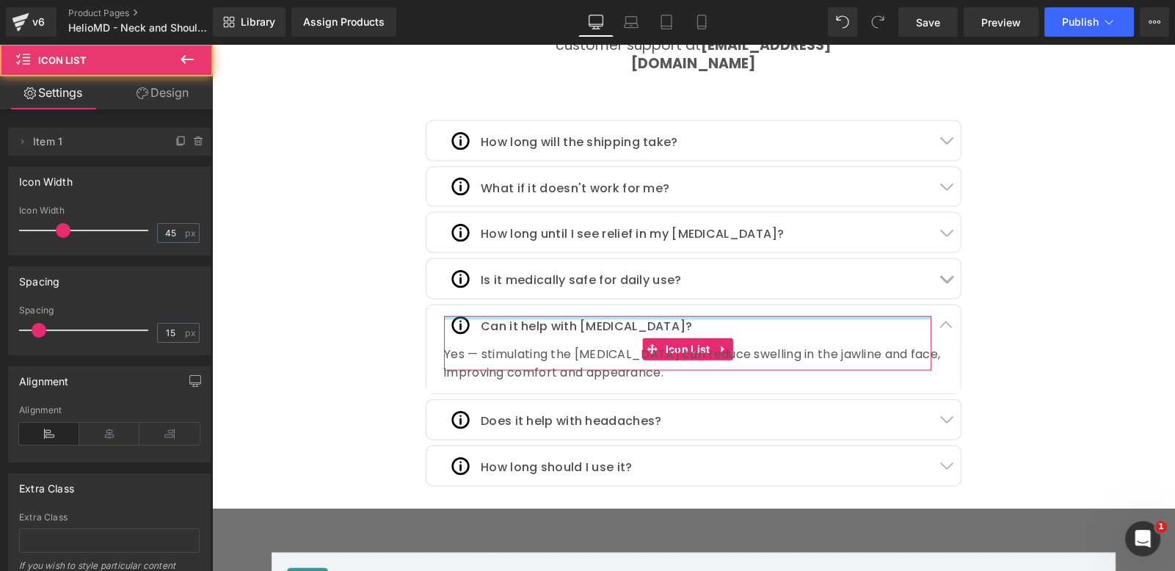
scroll to position [0, 770]
click at [659, 316] on div at bounding box center [687, 318] width 487 height 4
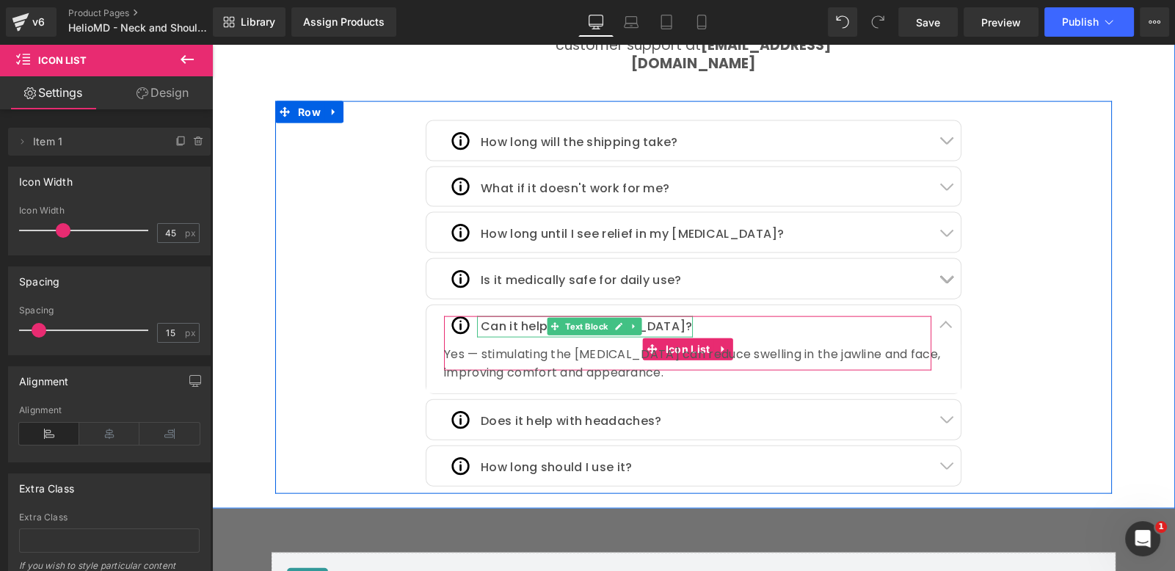
click at [656, 316] on p "Can it help with [MEDICAL_DATA]?" at bounding box center [587, 326] width 212 height 21
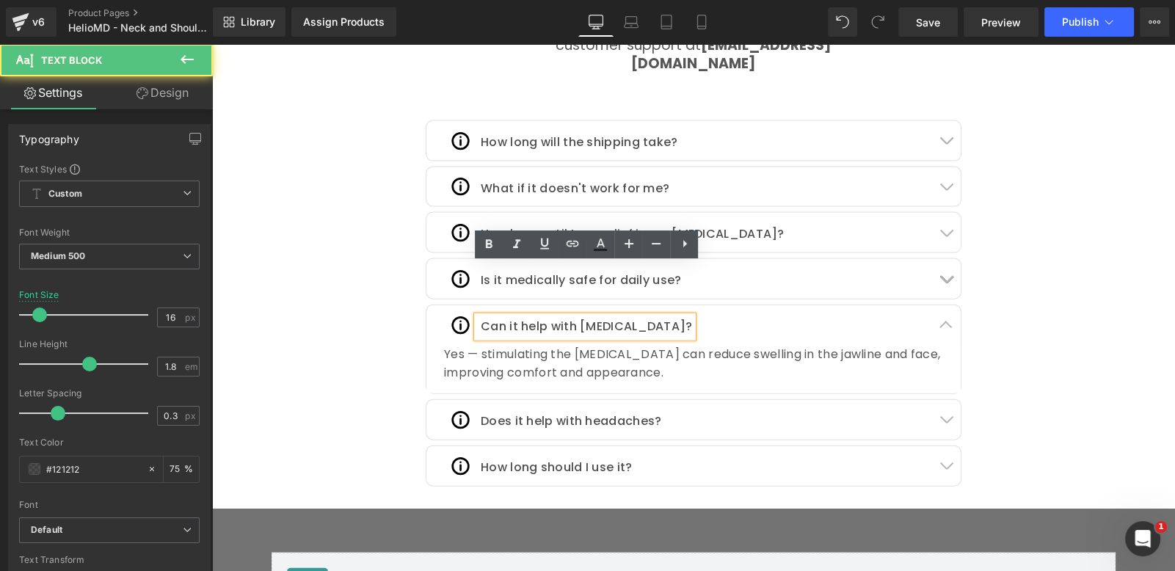
click at [656, 316] on p "Can it help with [MEDICAL_DATA]?" at bounding box center [587, 326] width 212 height 21
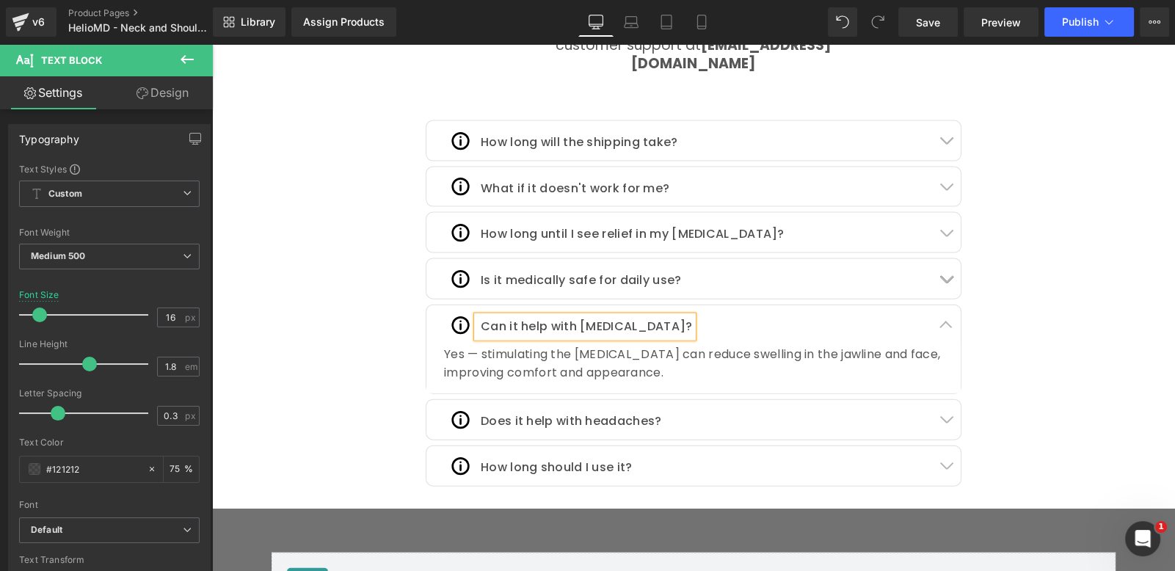
copy p "Can it help with [MEDICAL_DATA]?"
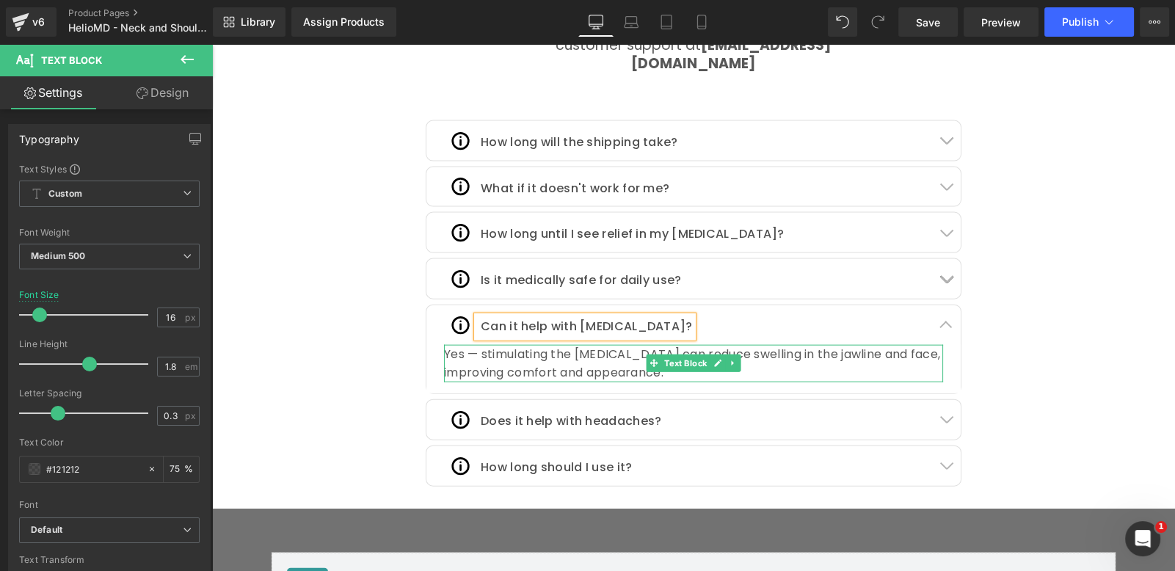
click at [569, 345] on div "Yes — stimulating the [MEDICAL_DATA] can reduce swelling in the jawline and fac…" at bounding box center [693, 363] width 499 height 37
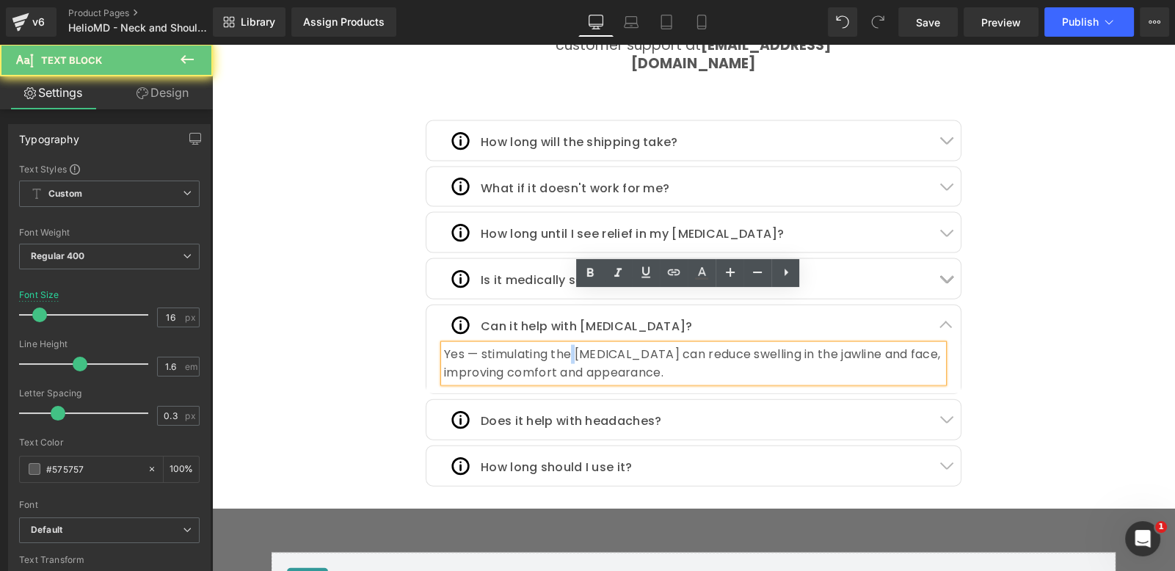
click at [569, 345] on div "Yes — stimulating the [MEDICAL_DATA] can reduce swelling in the jawline and fac…" at bounding box center [693, 363] width 499 height 37
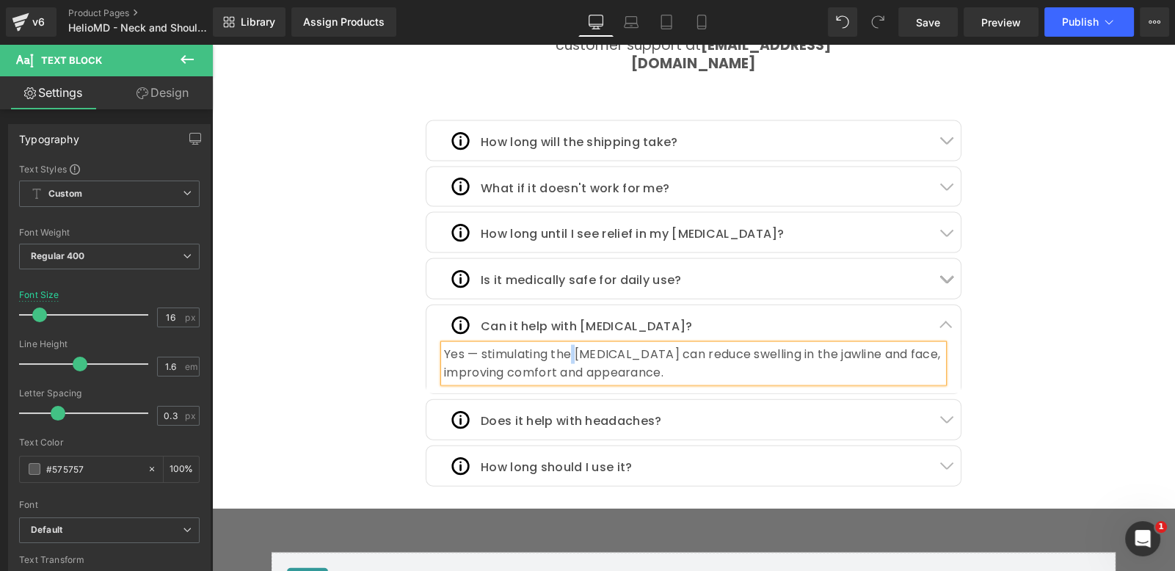
scroll to position [0, 0]
click at [558, 412] on span "Text Block" at bounding box center [562, 421] width 48 height 18
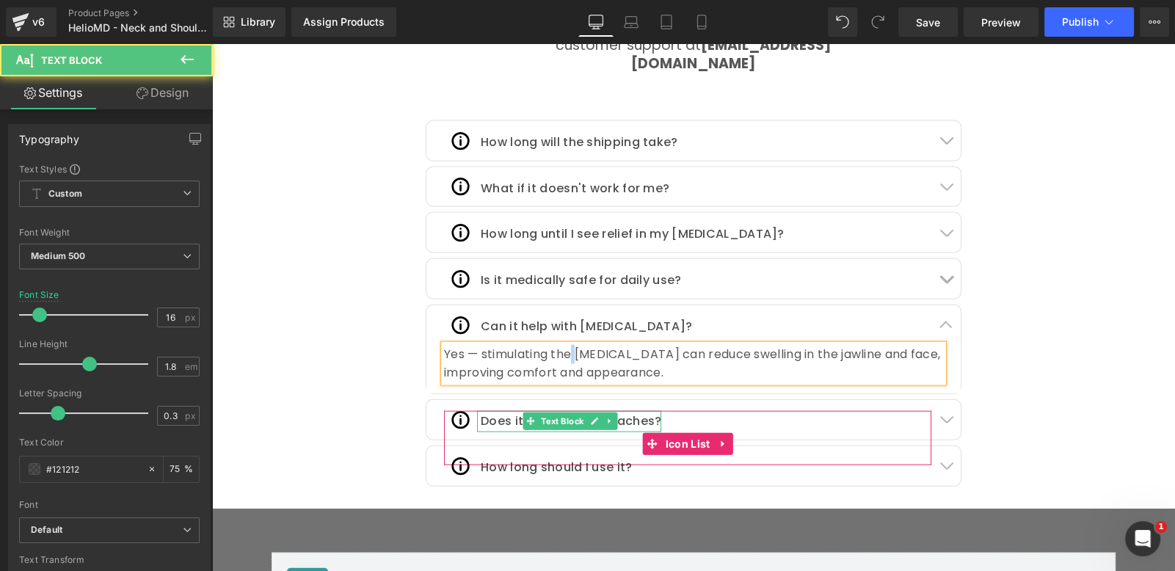
click at [558, 412] on span "Text Block" at bounding box center [562, 421] width 48 height 18
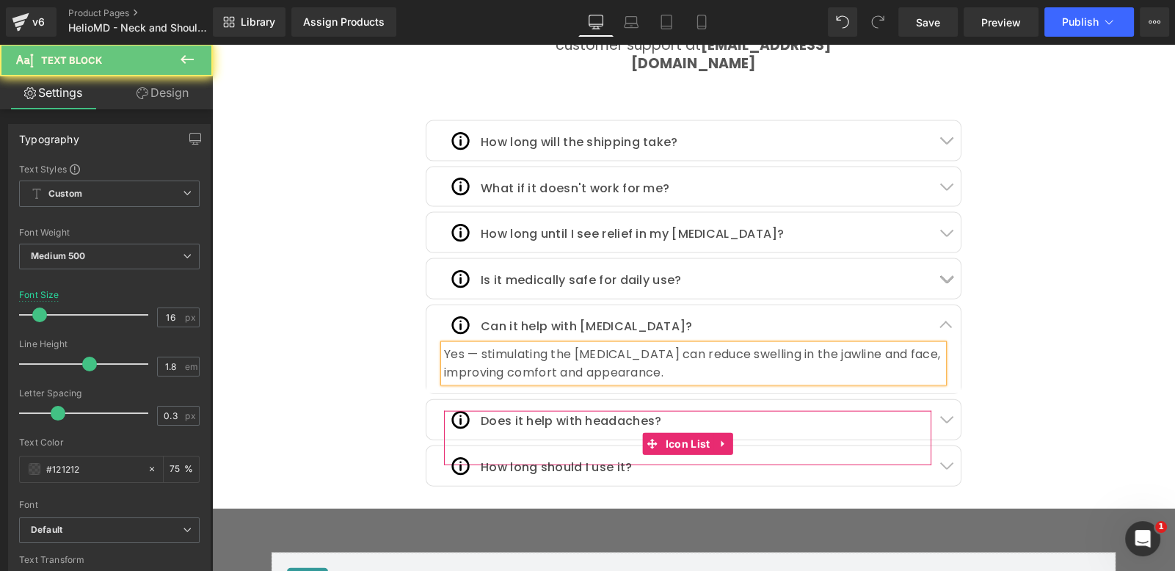
click at [657, 411] on div "Image Does it help with headaches? Text Block" at bounding box center [687, 427] width 487 height 32
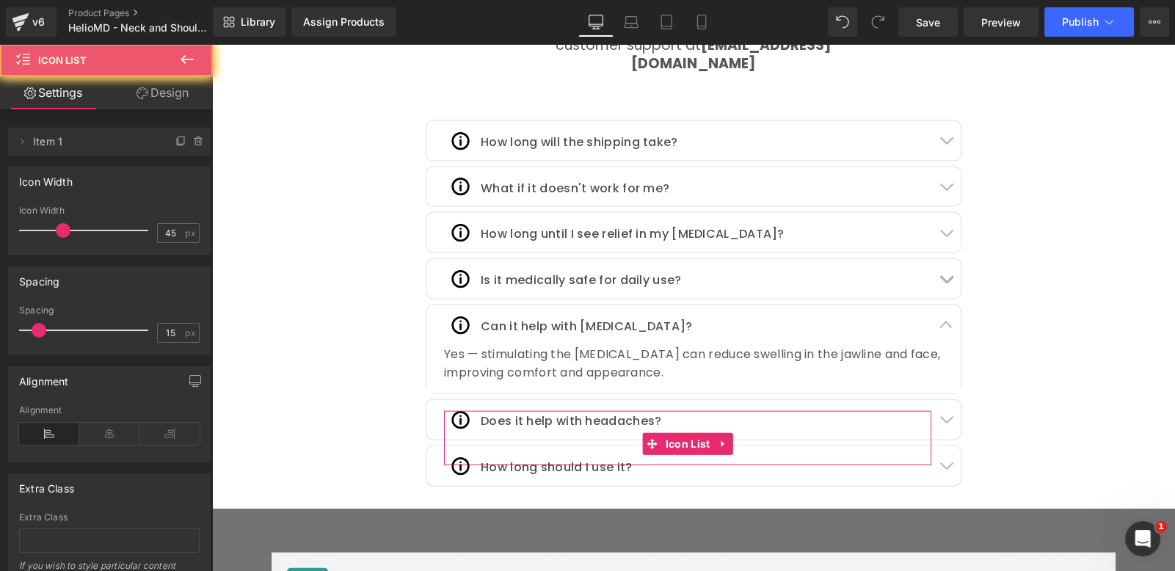
click at [640, 411] on p "Does it help with headaches?" at bounding box center [571, 421] width 180 height 21
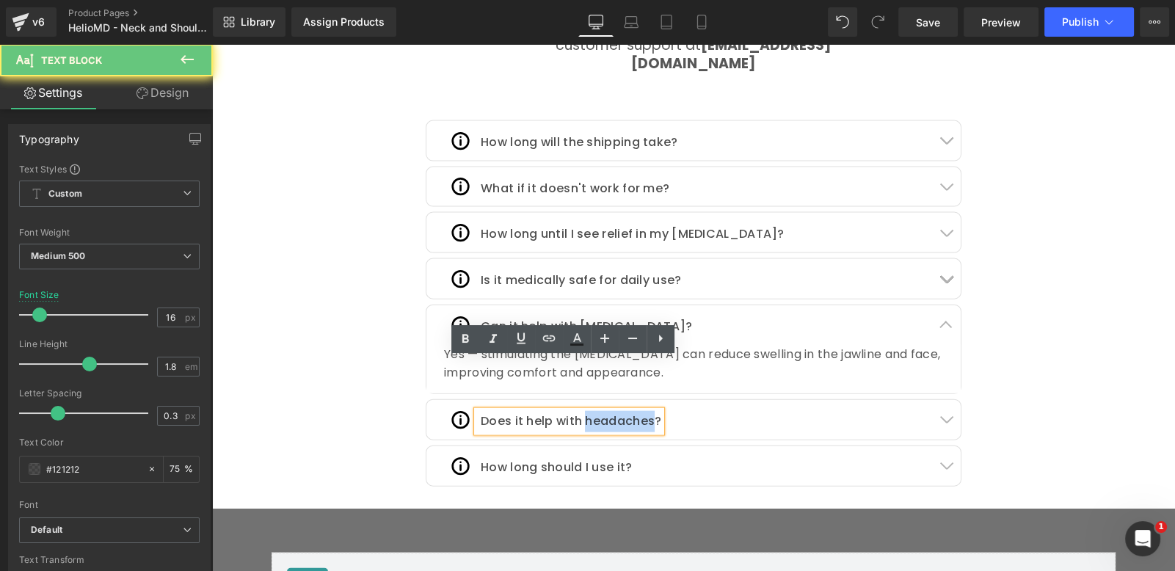
click at [640, 411] on p "Does it help with headaches?" at bounding box center [571, 421] width 180 height 21
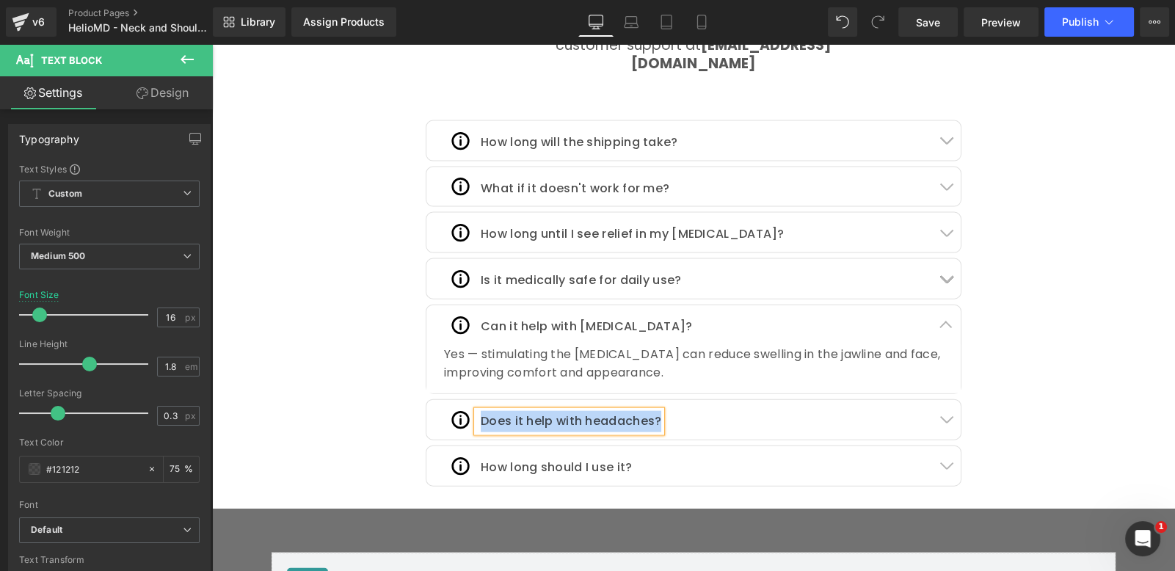
scroll to position [0, 0]
click at [931, 400] on button "button" at bounding box center [945, 420] width 29 height 40
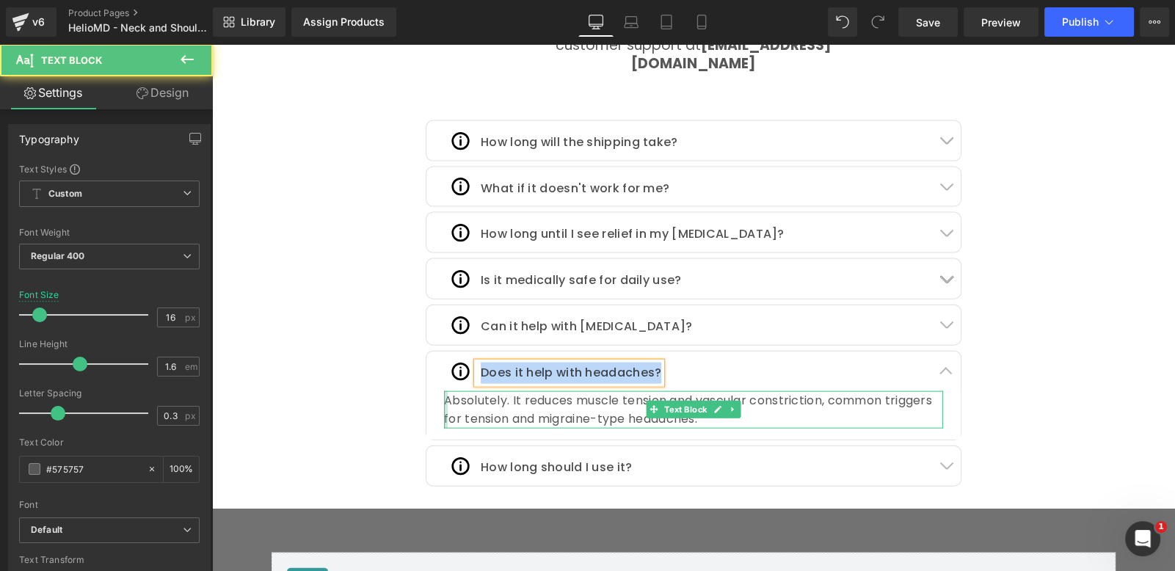
click at [444, 391] on div "Absolutely. It reduces muscle tension and vascular constriction, common trigger…" at bounding box center [693, 409] width 499 height 37
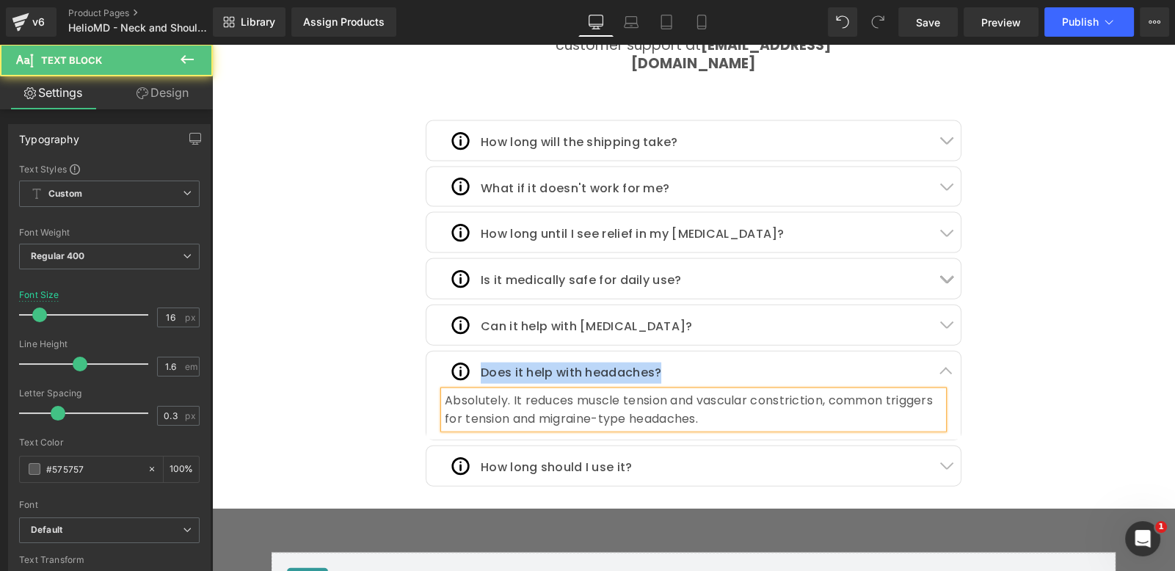
click at [486, 391] on div "Absolutely. It reduces muscle tension and vascular constriction, common trigger…" at bounding box center [694, 409] width 498 height 37
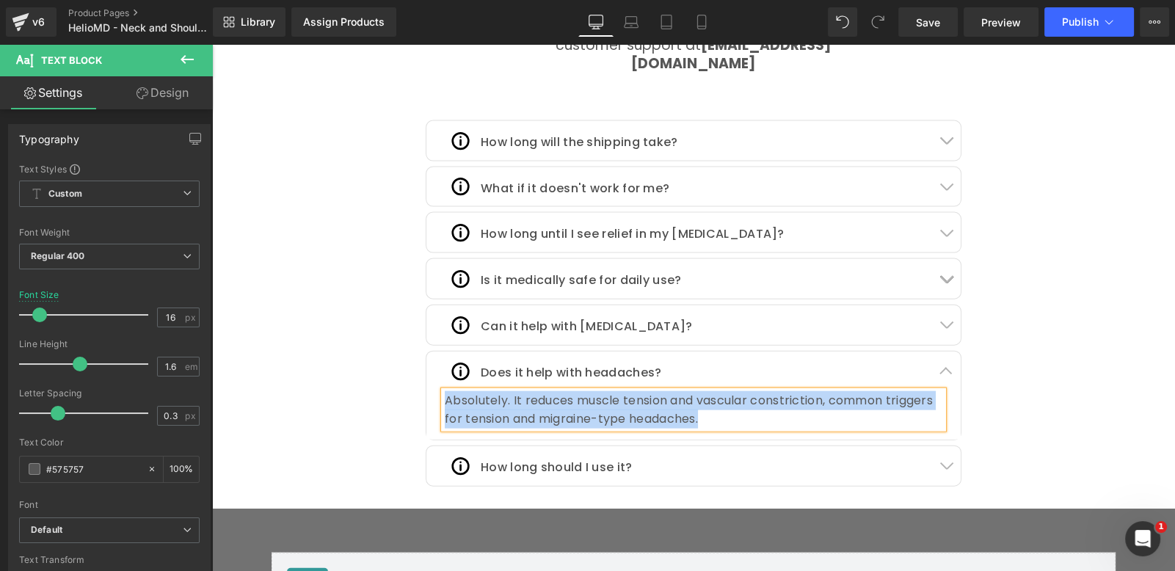
scroll to position [0, 1541]
click at [584, 457] on div "How long should I use it? Text Block" at bounding box center [555, 467] width 156 height 21
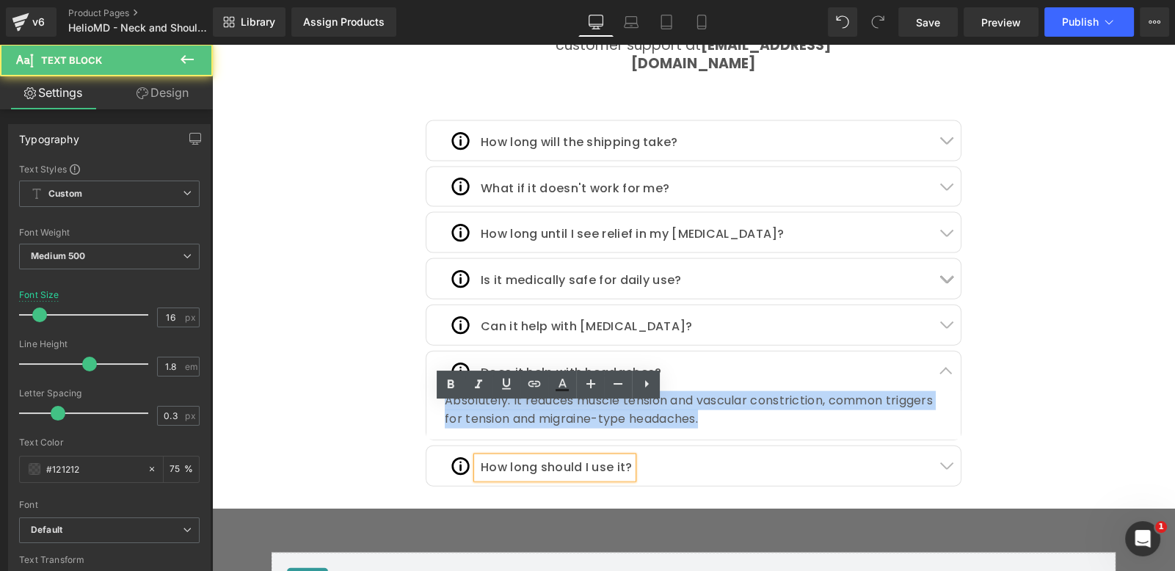
scroll to position [0, 0]
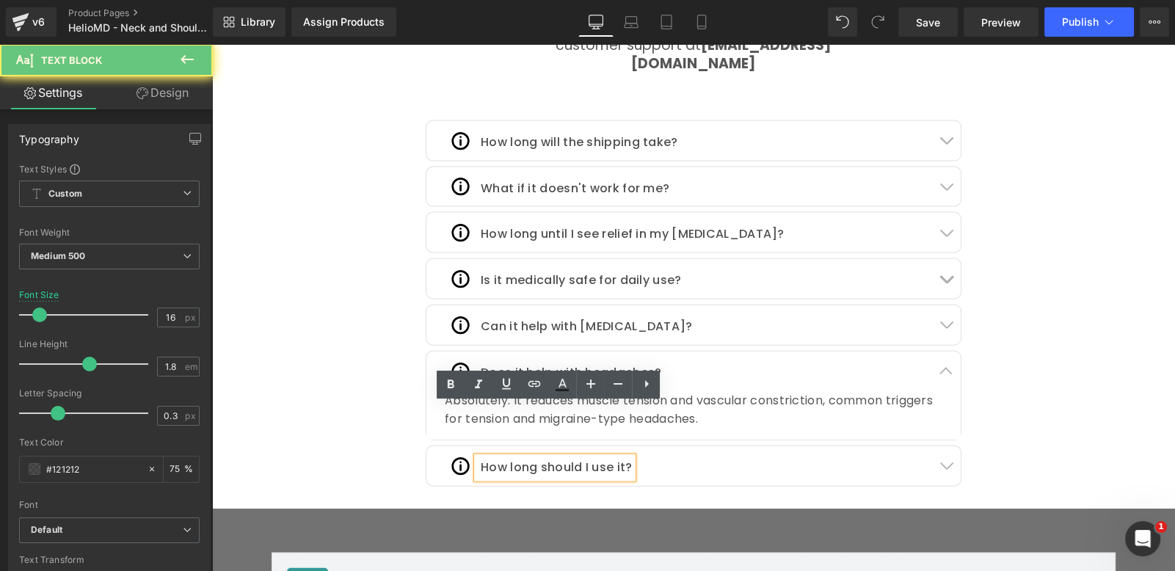
click at [586, 457] on p "How long should I use it?" at bounding box center [557, 467] width 152 height 21
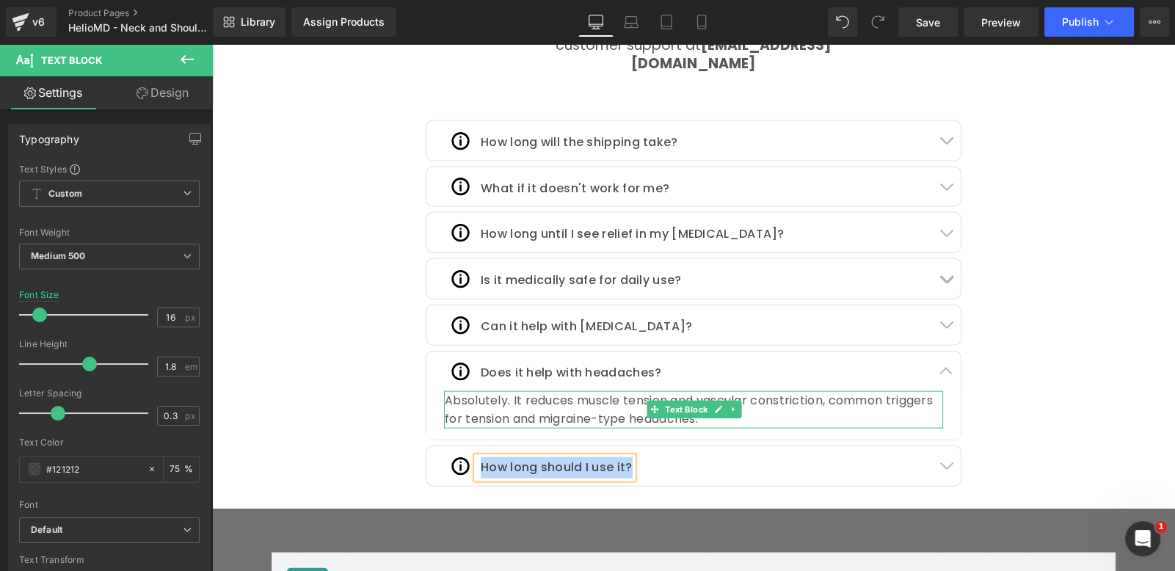
click at [445, 391] on div "Absolutely. It reduces muscle tension and vascular constriction, common trigger…" at bounding box center [694, 409] width 498 height 37
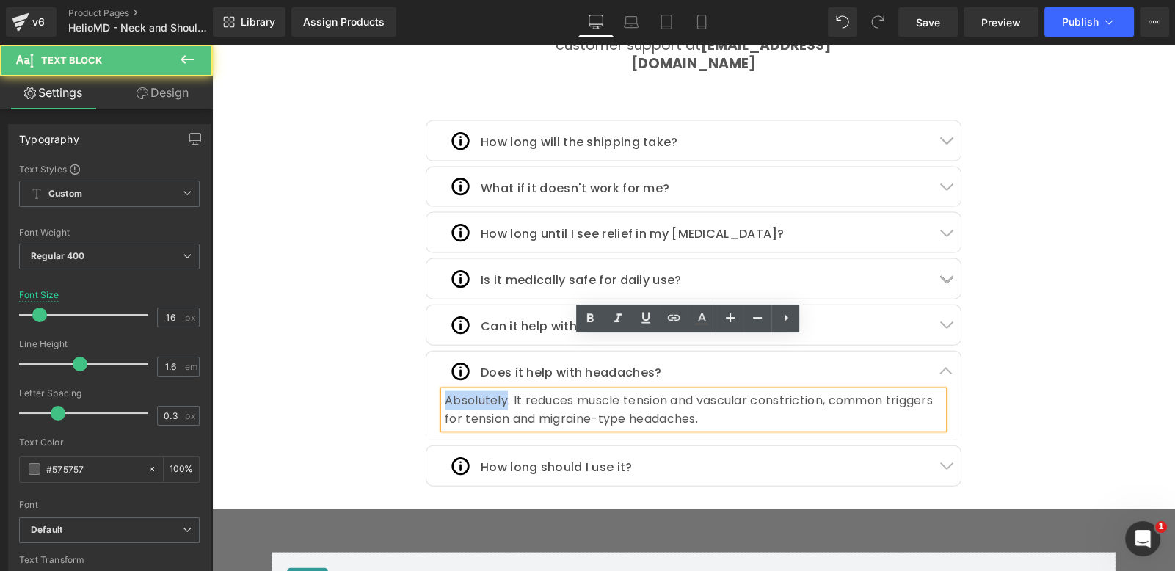
click at [445, 391] on div "Absolutely. It reduces muscle tension and vascular constriction, common trigger…" at bounding box center [694, 409] width 498 height 37
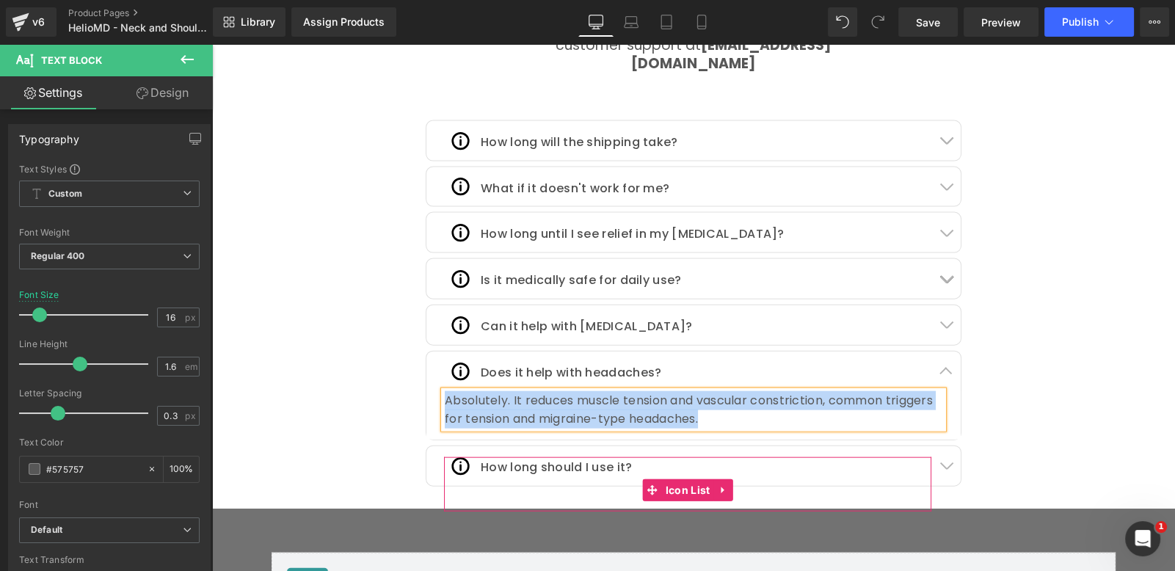
click at [550, 457] on ul "Image How long should I use it? Text Block" at bounding box center [538, 473] width 189 height 32
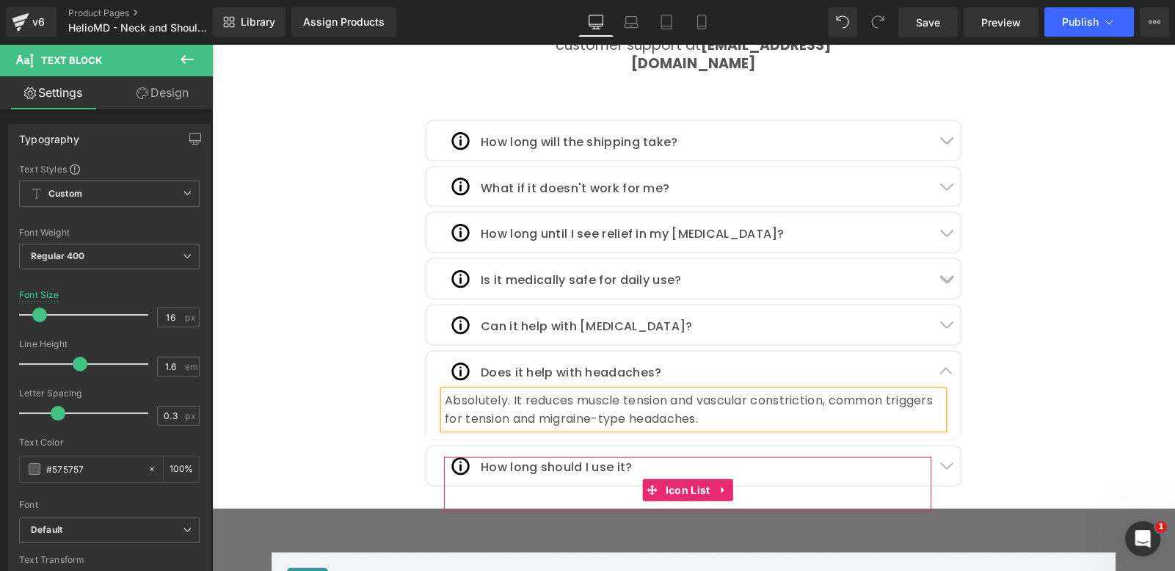
scroll to position [0, 770]
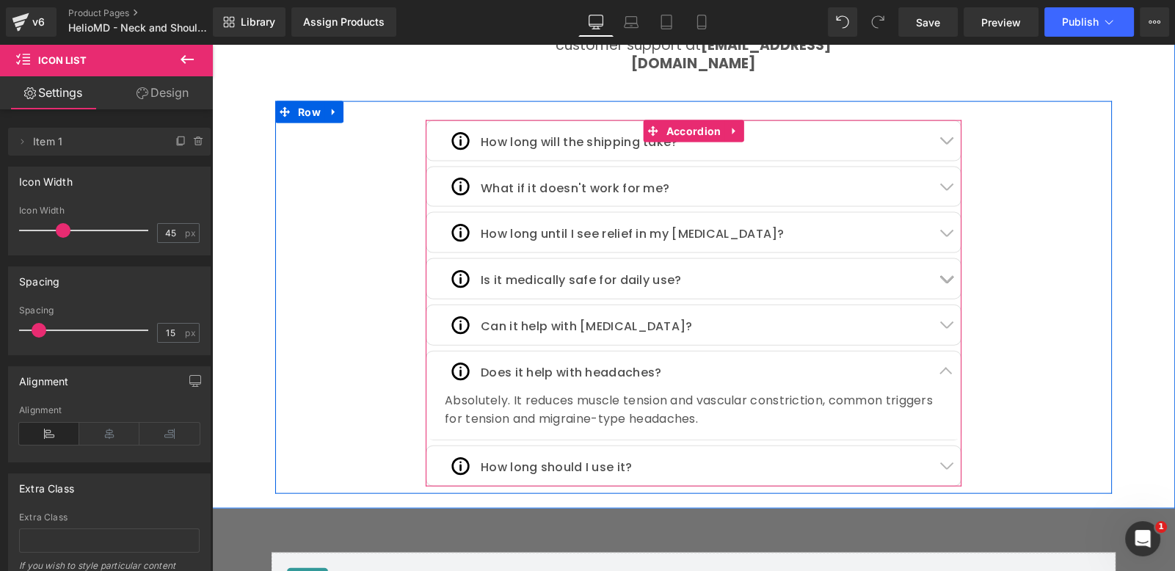
click at [941, 446] on button "button" at bounding box center [945, 466] width 29 height 40
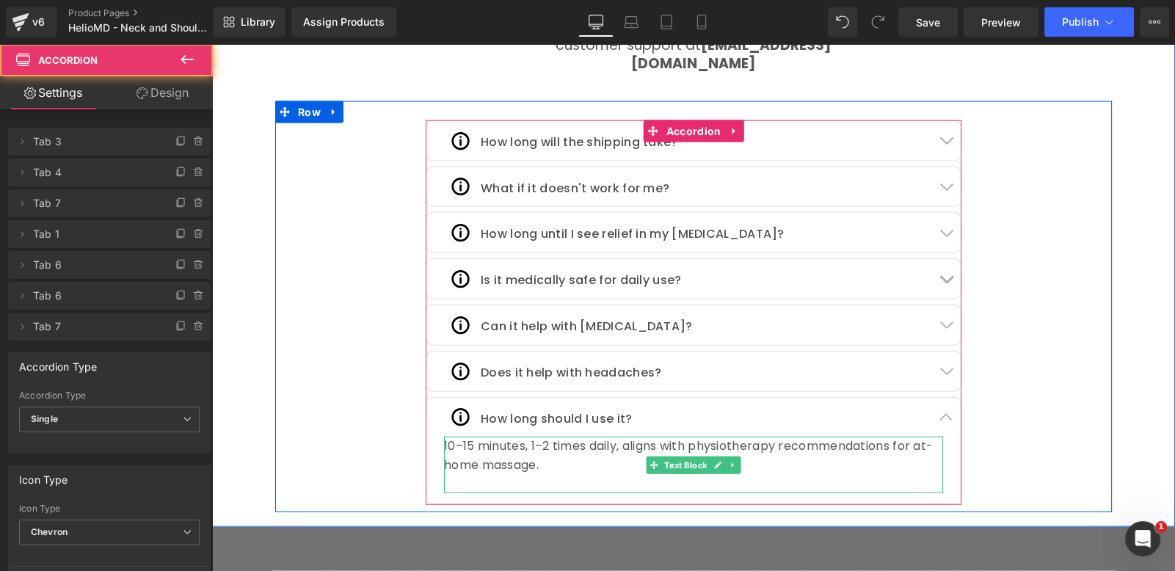
click at [524, 437] on div "10–15 minutes, 1–2 times daily, aligns with physiotherapy recommendations for a…" at bounding box center [693, 455] width 499 height 37
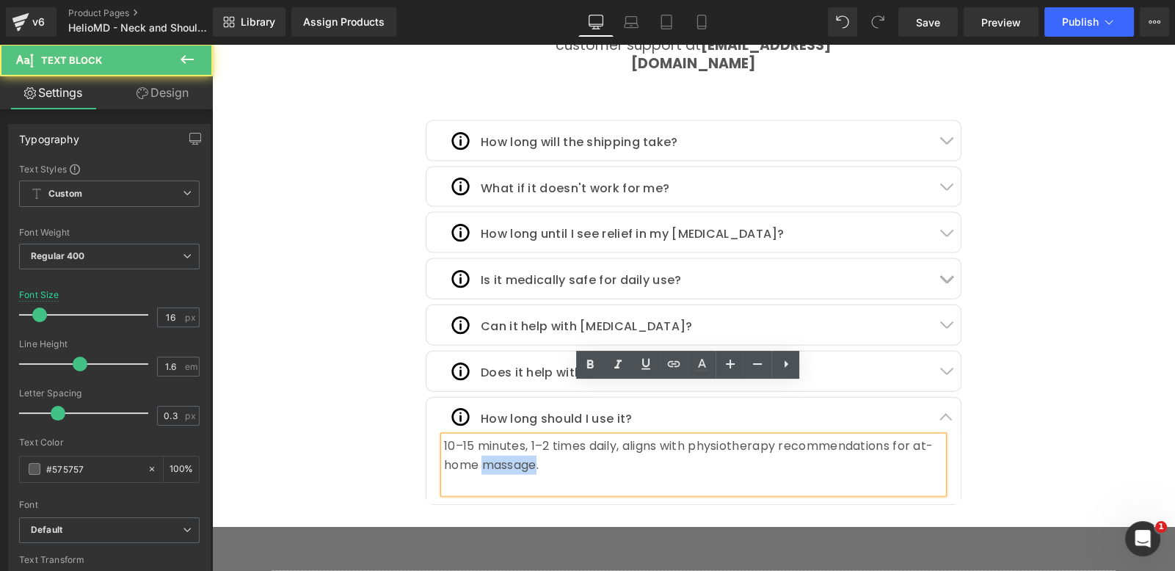
click at [524, 437] on div "10–15 minutes, 1–2 times daily, aligns with physiotherapy recommendations for a…" at bounding box center [693, 455] width 499 height 37
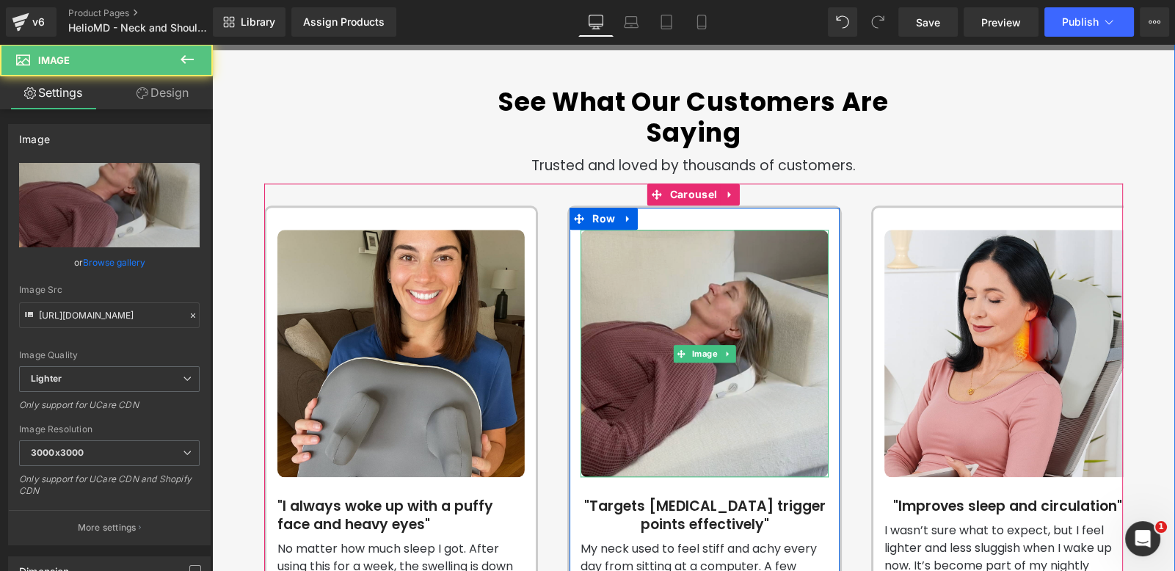
scroll to position [0, 0]
click at [744, 293] on img at bounding box center [703, 353] width 247 height 247
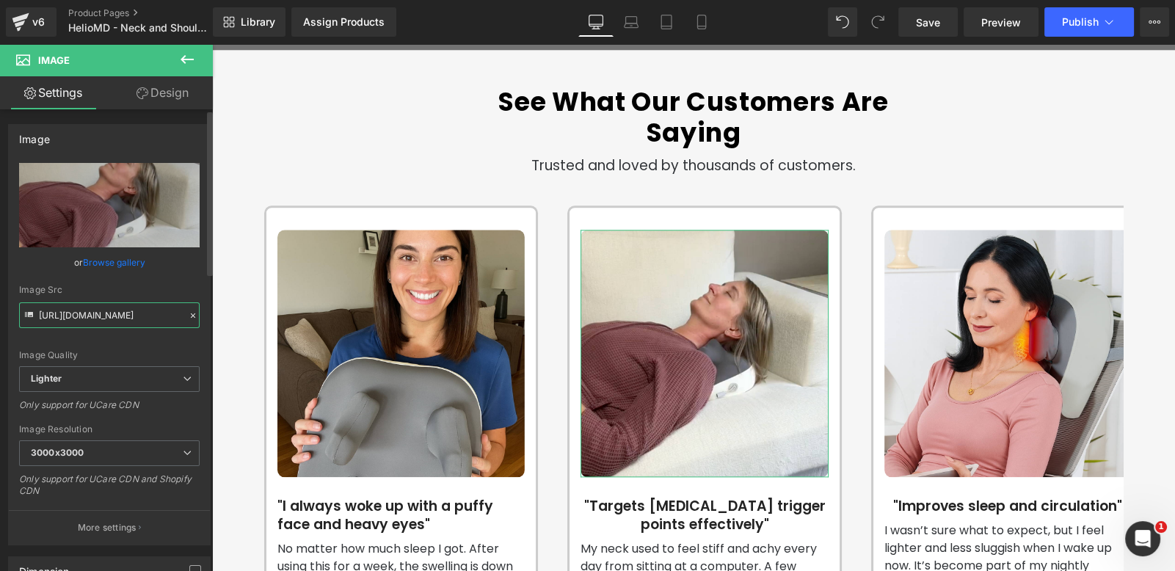
click at [150, 315] on input "[URL][DOMAIN_NAME]" at bounding box center [109, 315] width 180 height 26
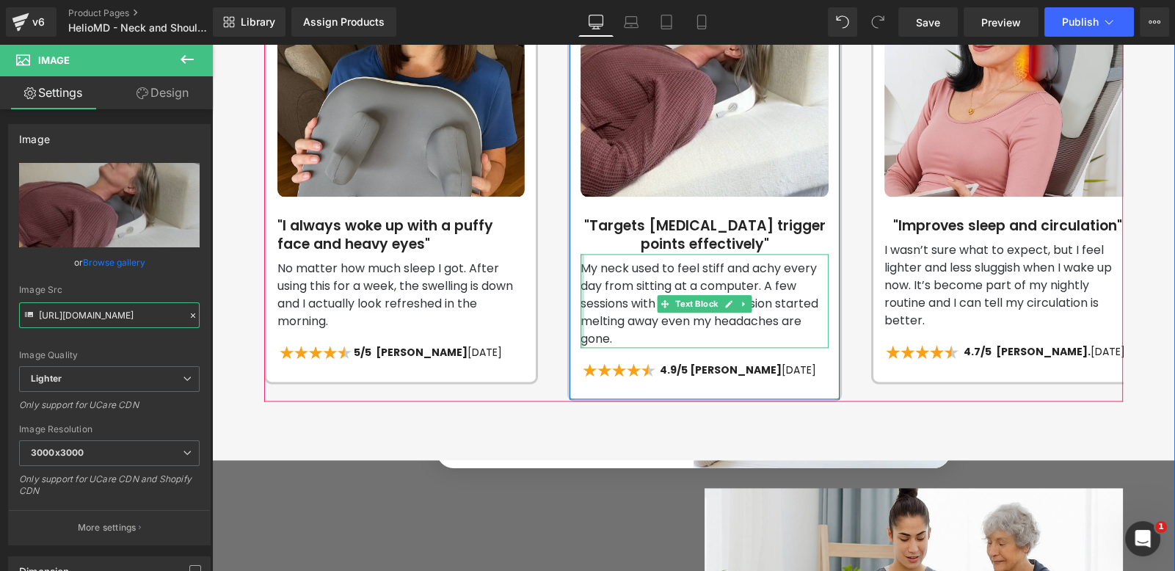
scroll to position [0, 770]
click at [580, 254] on div at bounding box center [582, 301] width 4 height 94
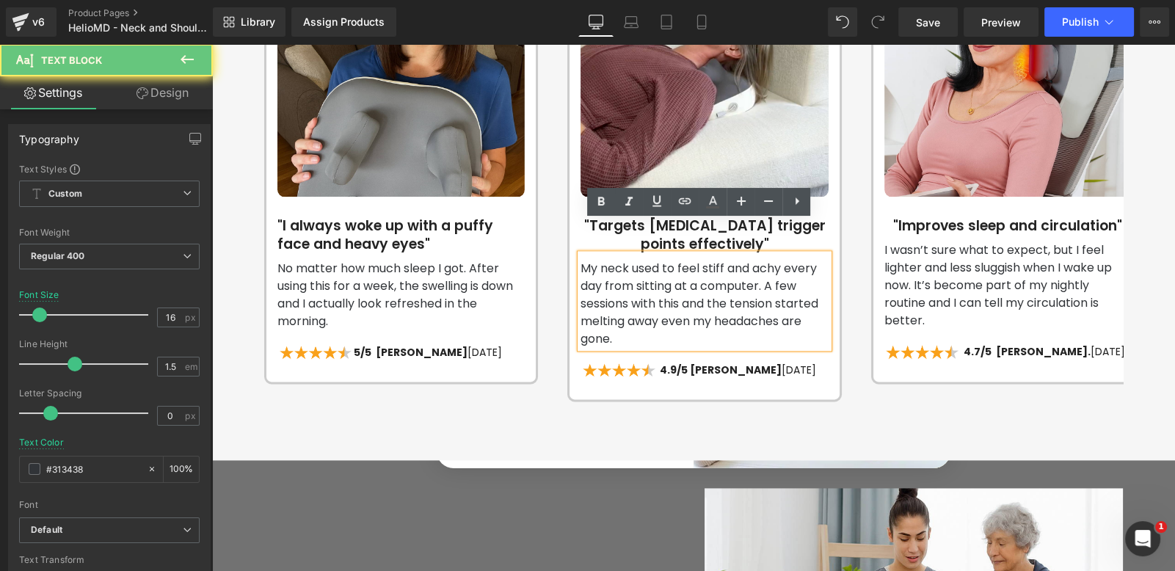
click at [596, 260] on p "My neck used to feel stiff and achy every day from sitting at a computer. A few…" at bounding box center [703, 304] width 247 height 88
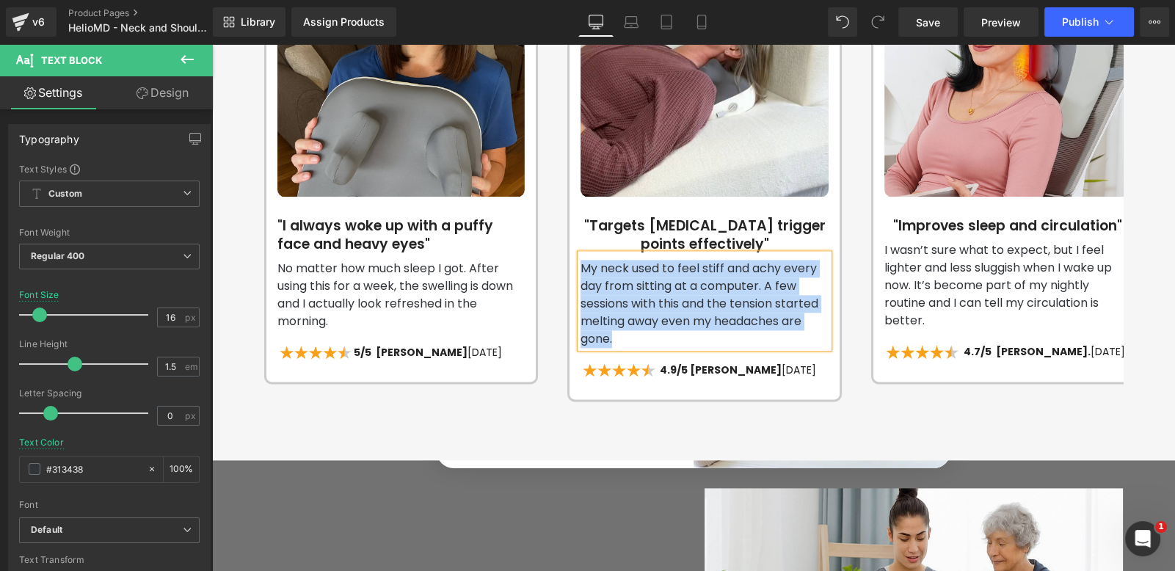
scroll to position [0, 1541]
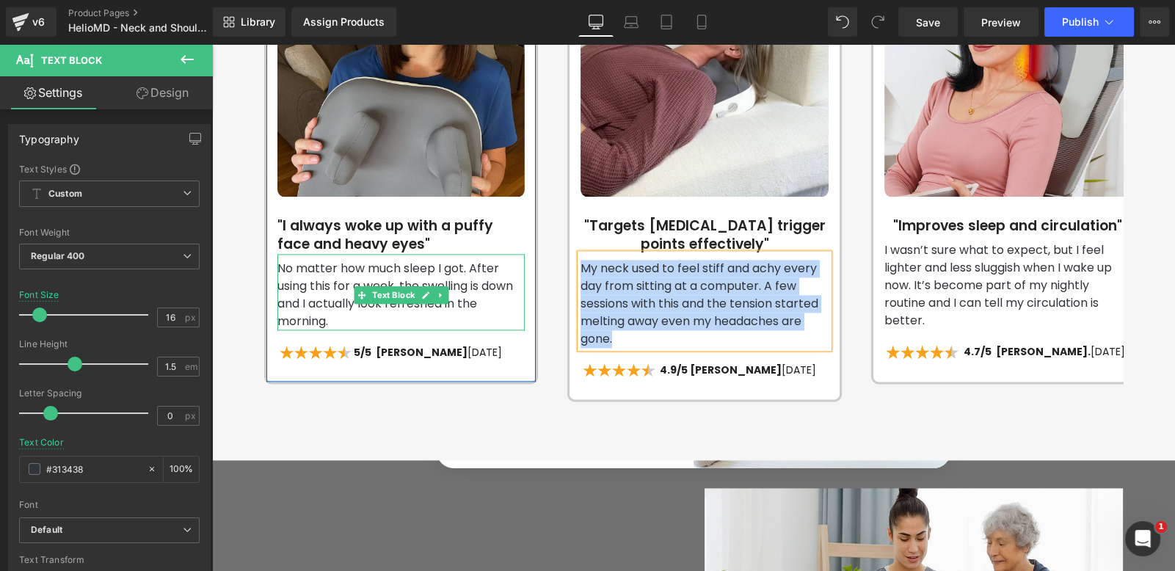
click at [323, 260] on p "No matter how much sleep I got. After using this for a week, the swelling is do…" at bounding box center [400, 295] width 247 height 70
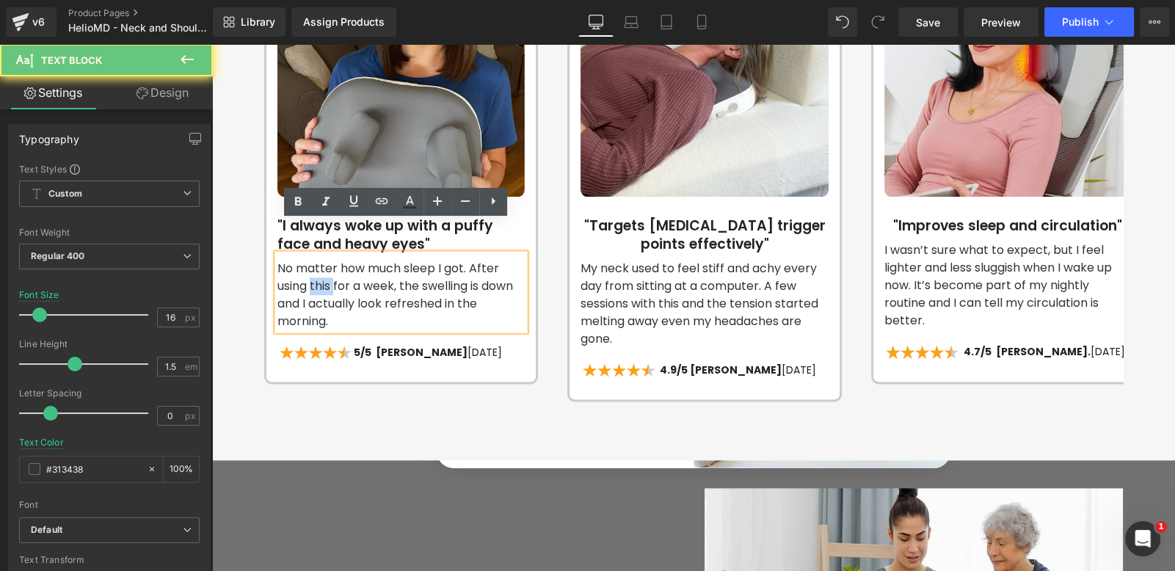
click at [323, 260] on p "No matter how much sleep I got. After using this for a week, the swelling is do…" at bounding box center [400, 295] width 247 height 70
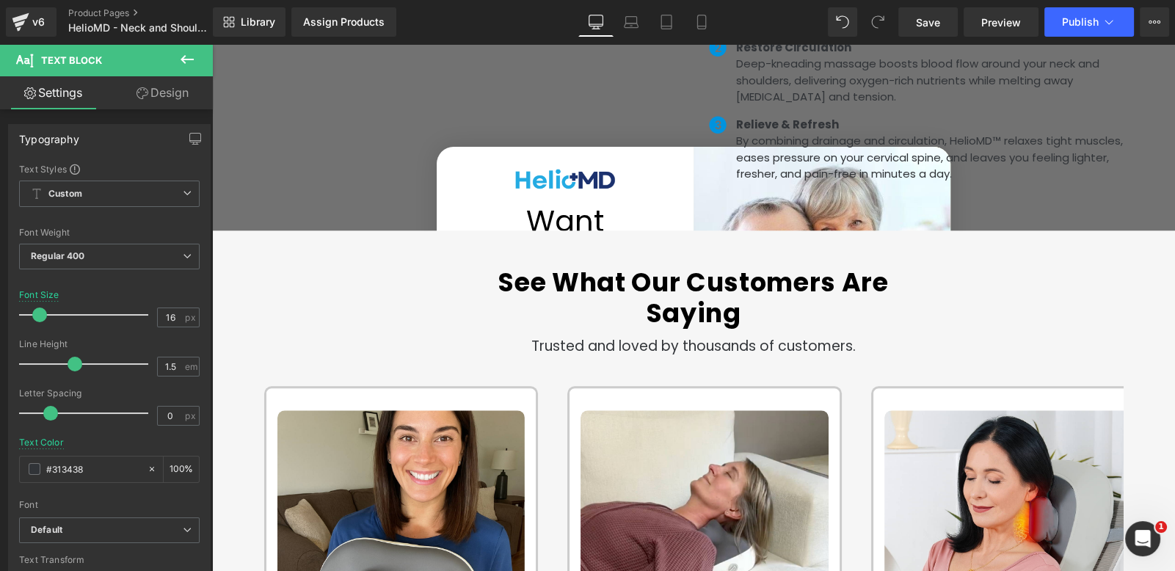
scroll to position [0, 0]
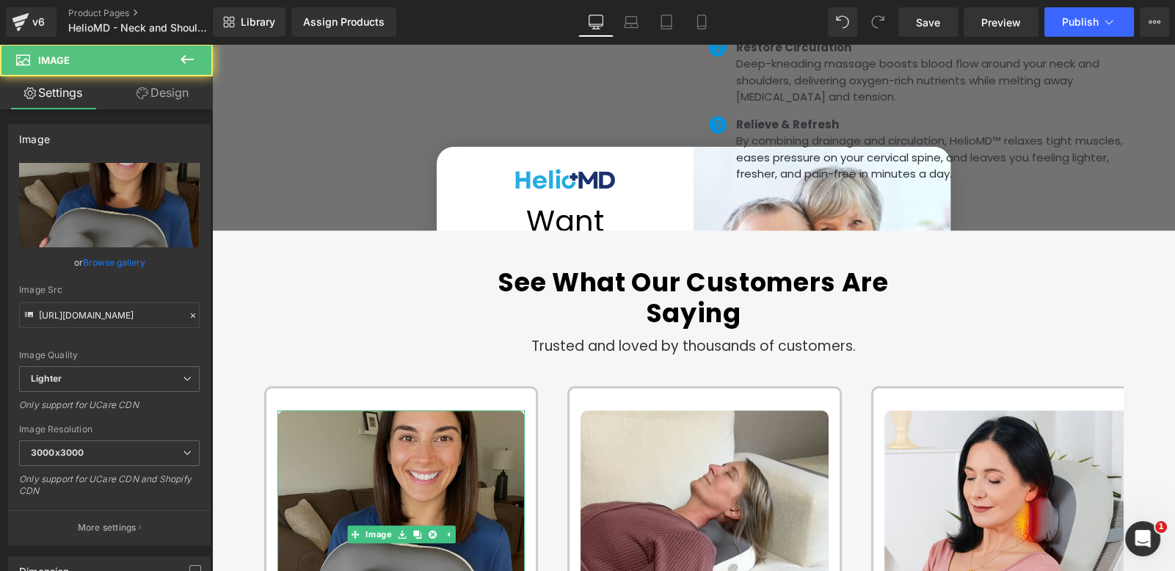
click at [455, 442] on img at bounding box center [400, 533] width 247 height 247
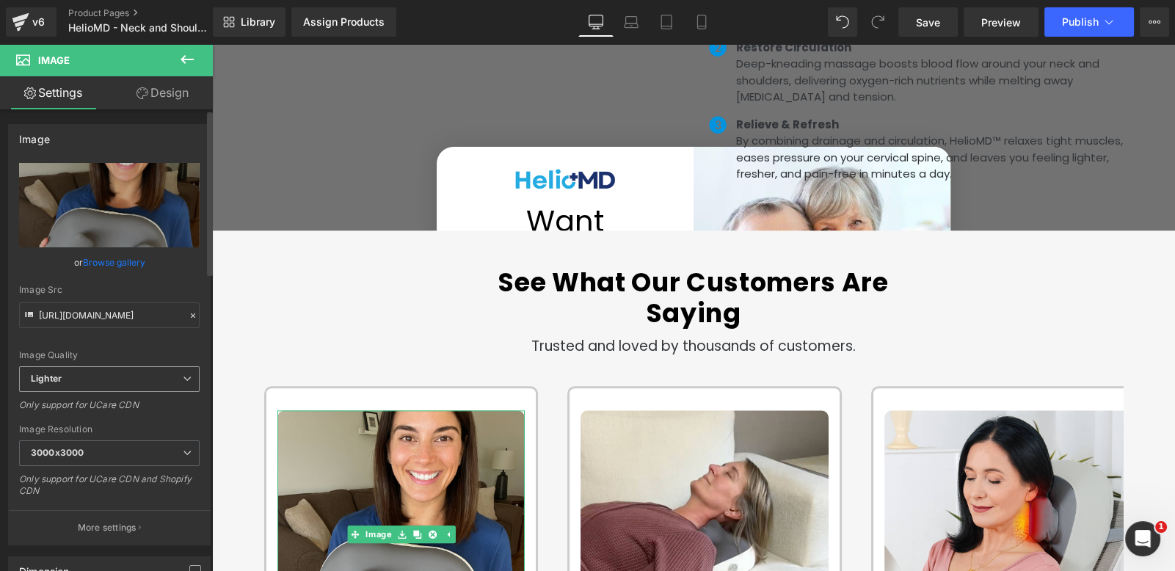
scroll to position [0, 770]
click at [135, 318] on input "[URL][DOMAIN_NAME]" at bounding box center [109, 315] width 180 height 26
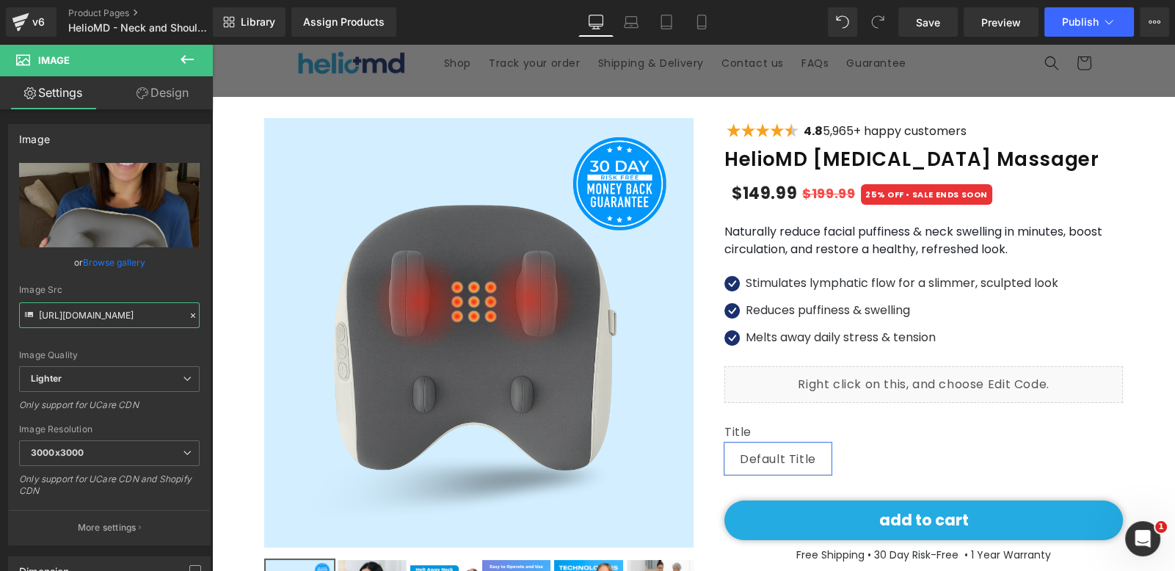
scroll to position [268, 0]
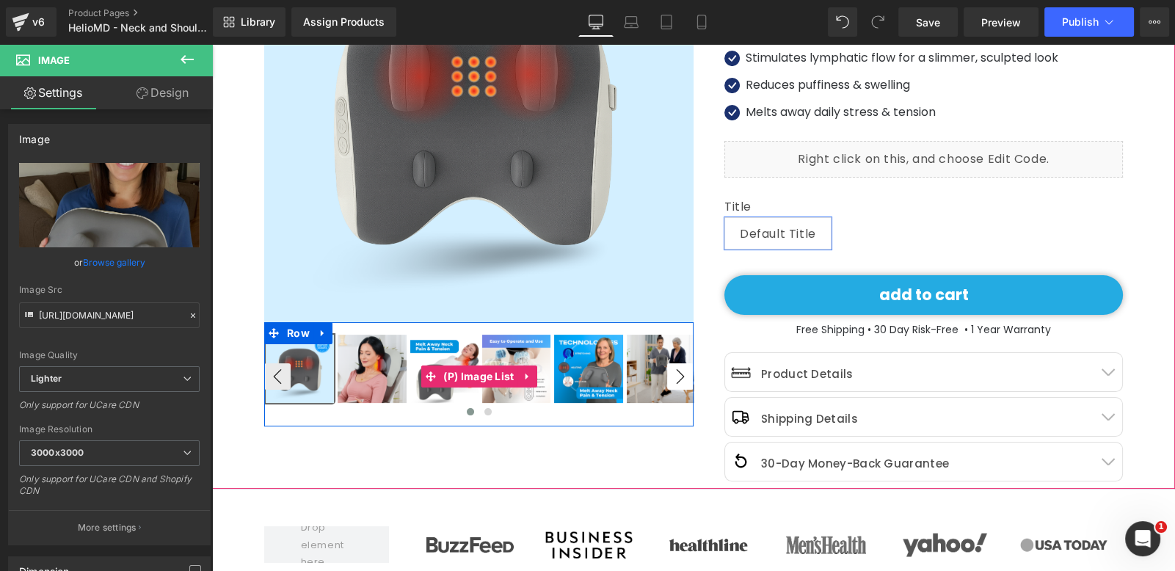
click at [667, 374] on button "›" at bounding box center [680, 376] width 26 height 26
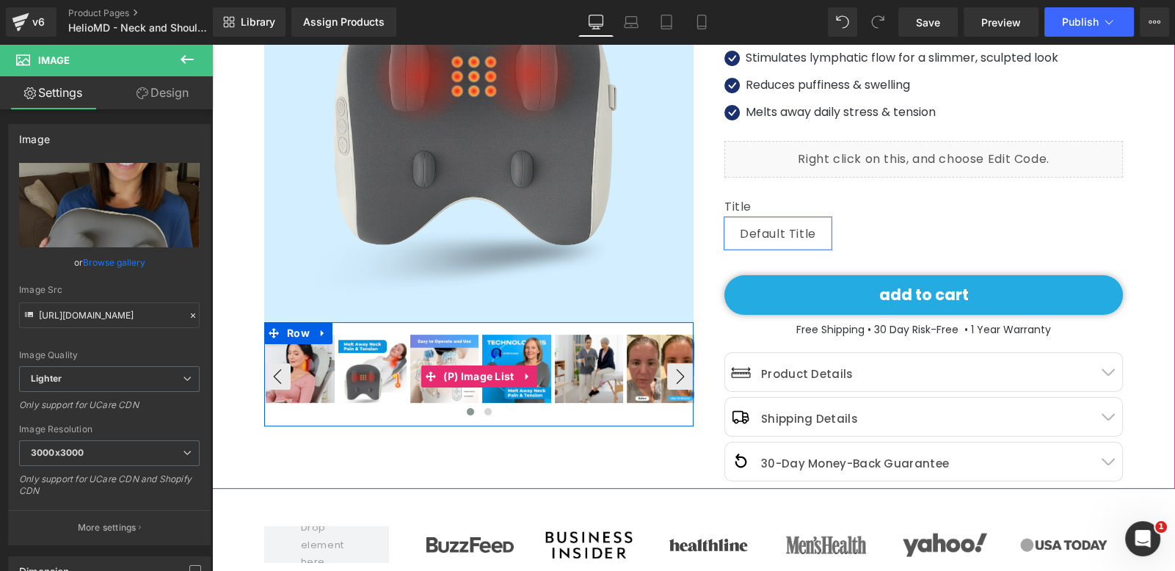
scroll to position [0, 1541]
click at [646, 375] on img at bounding box center [661, 369] width 68 height 68
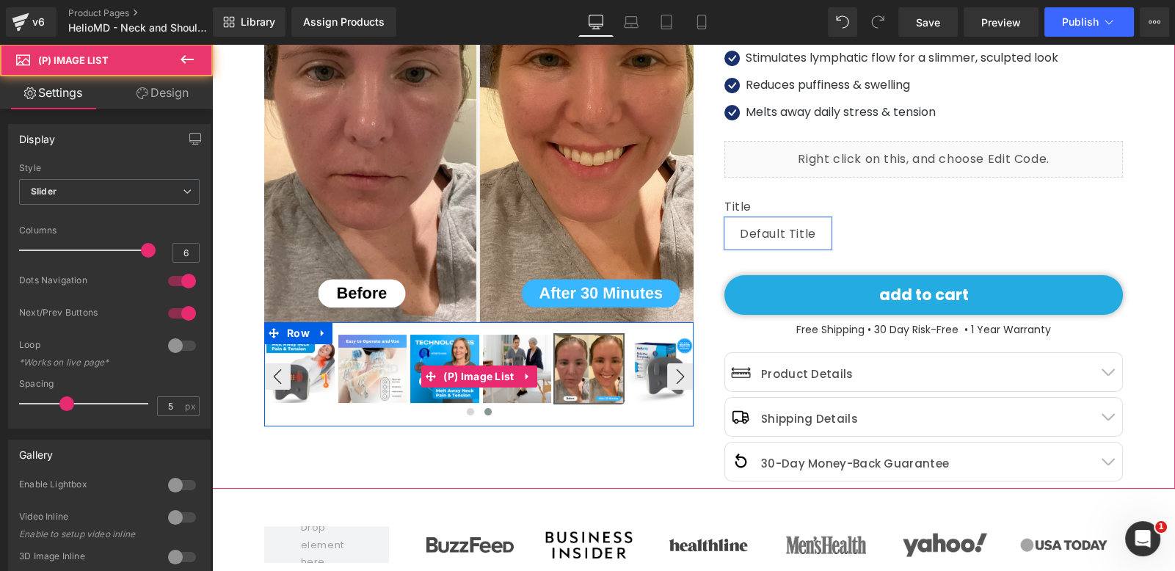
click at [591, 377] on img at bounding box center [589, 369] width 68 height 68
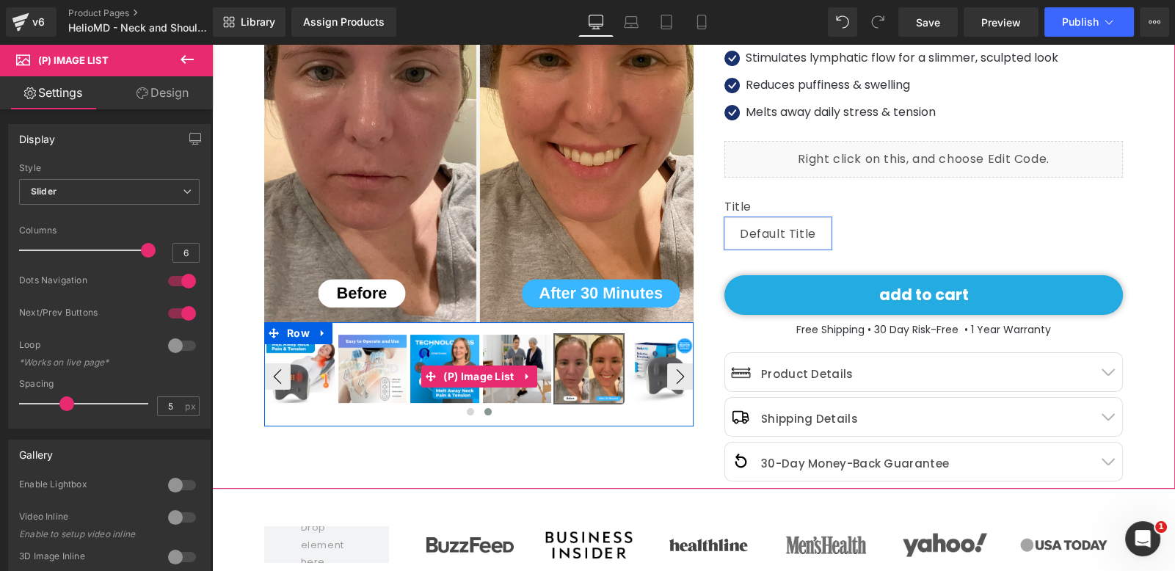
scroll to position [0, 0]
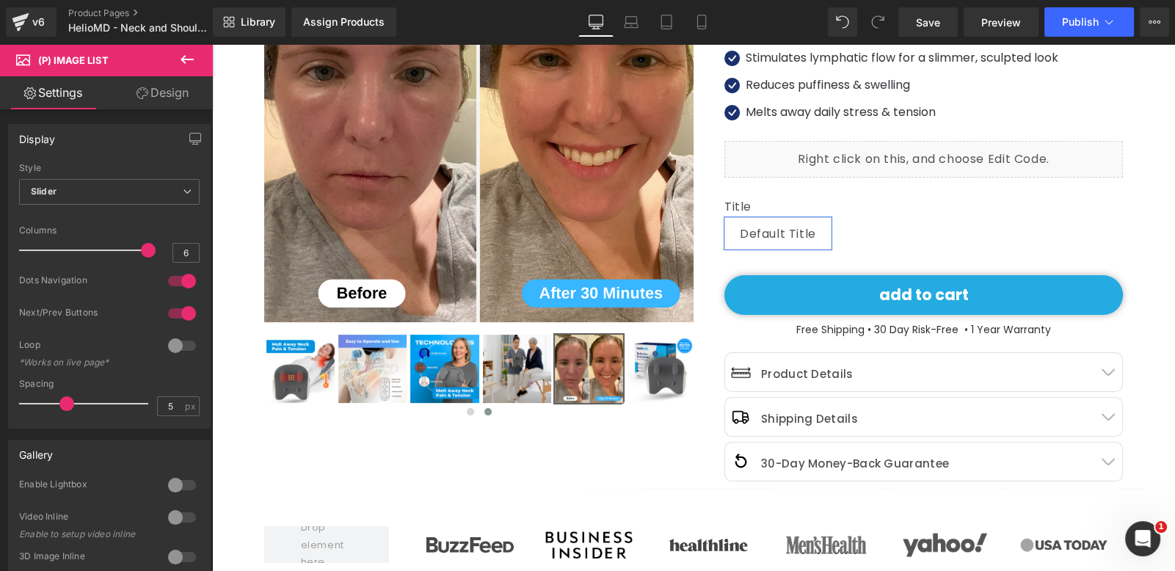
click at [444, 175] on img at bounding box center [478, 107] width 429 height 429
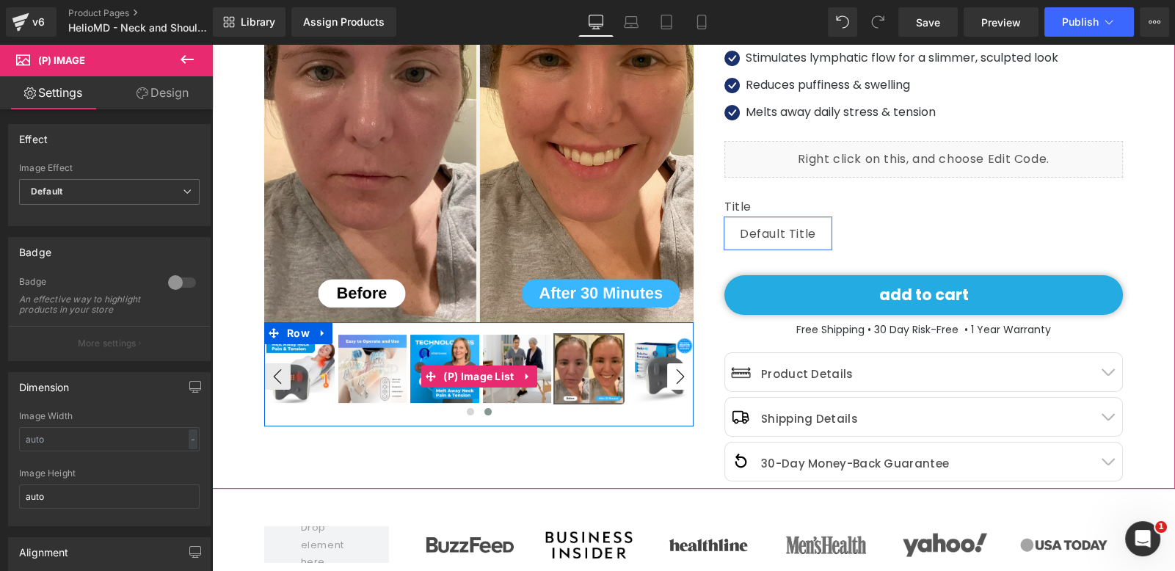
click at [667, 379] on button "›" at bounding box center [680, 376] width 26 height 26
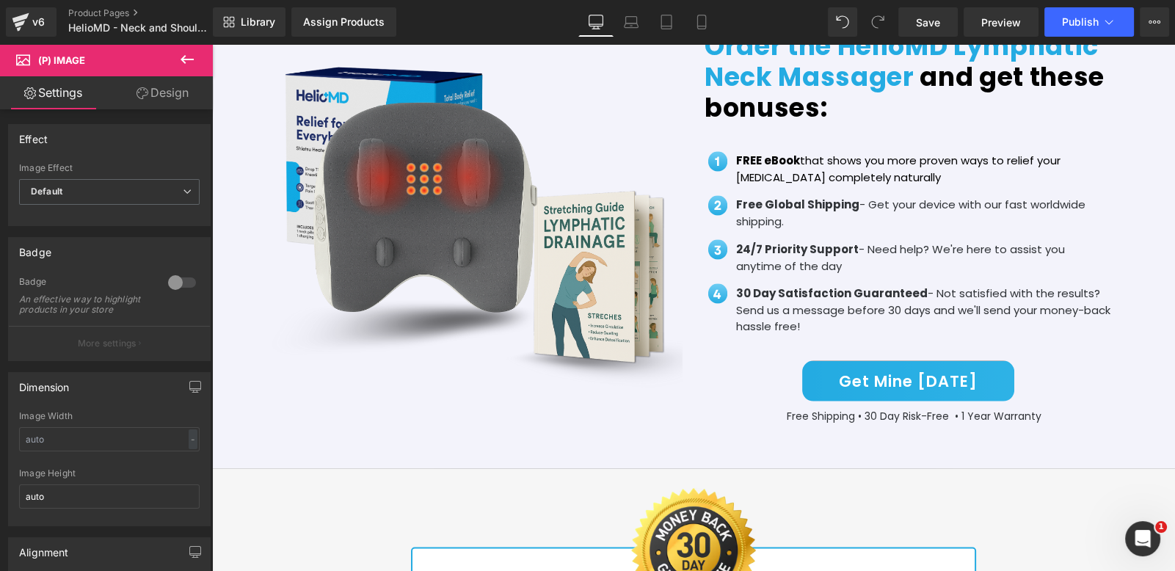
scroll to position [0, 770]
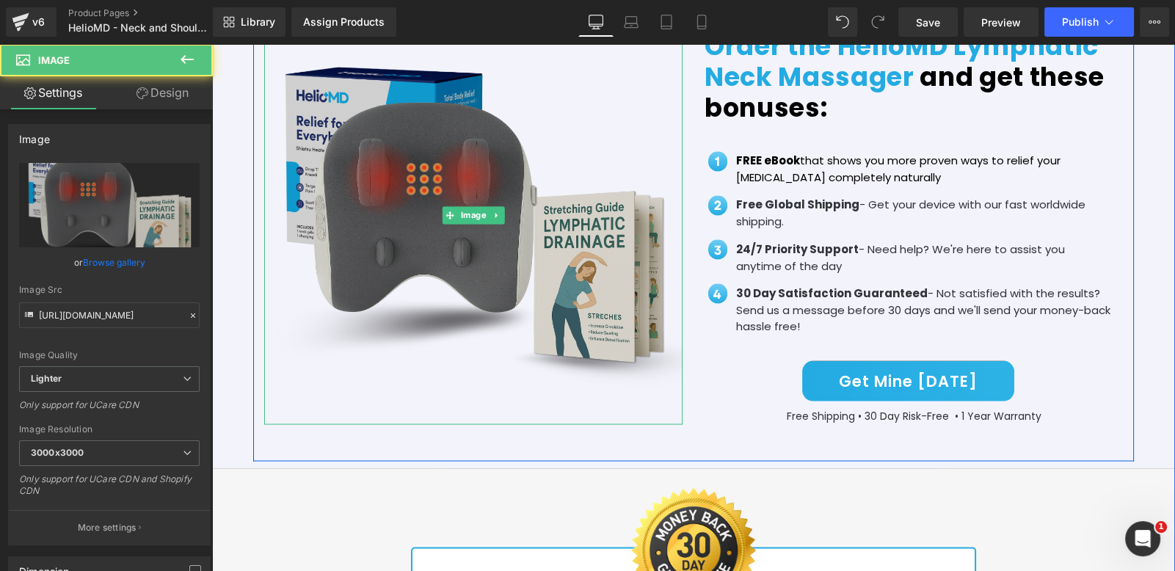
click at [591, 253] on img at bounding box center [473, 215] width 418 height 418
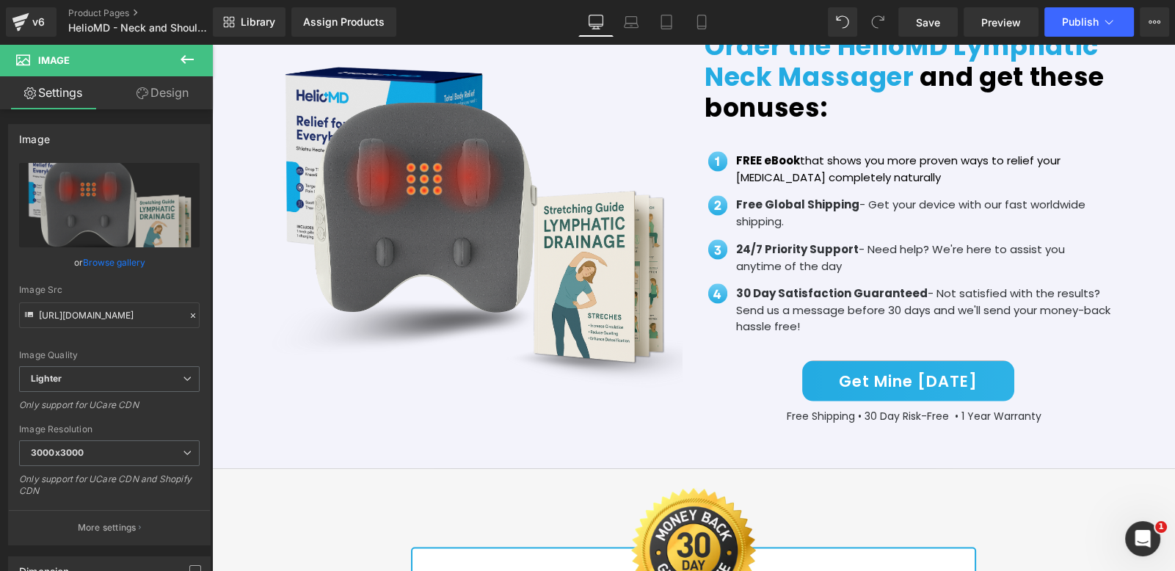
scroll to position [0, 1541]
